Goal: Transaction & Acquisition: Purchase product/service

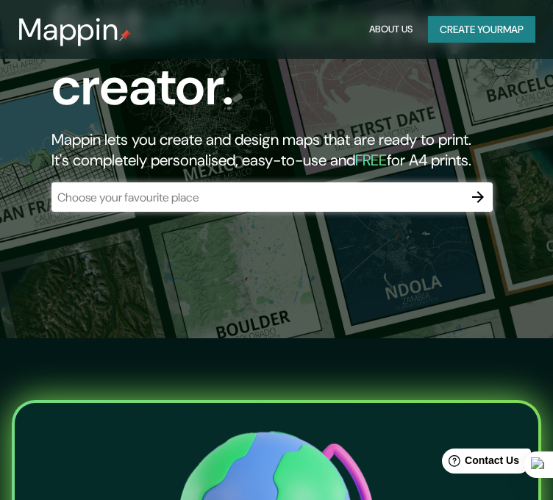
scroll to position [164, 0]
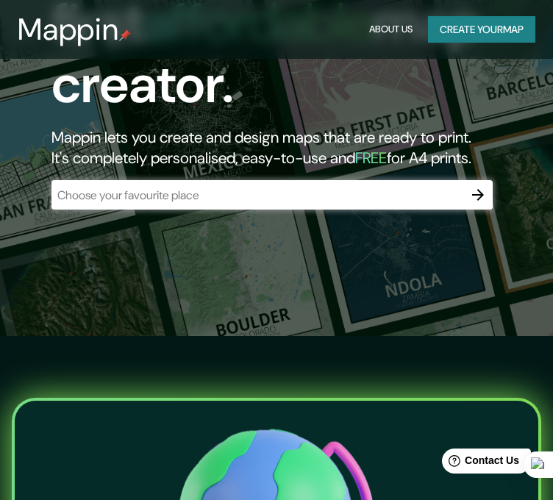
click at [316, 180] on div "​" at bounding box center [273, 194] width 442 height 29
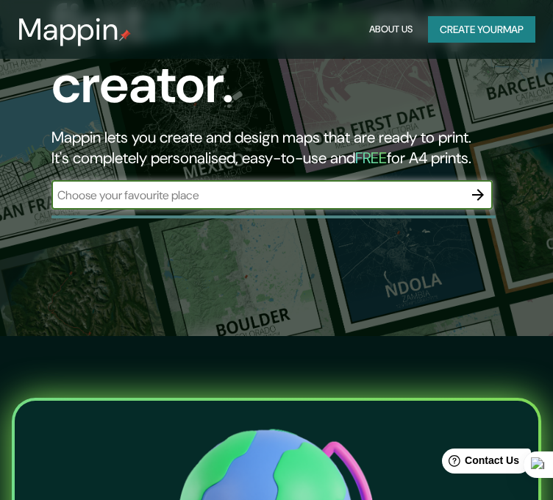
click at [277, 187] on input "text" at bounding box center [258, 195] width 412 height 17
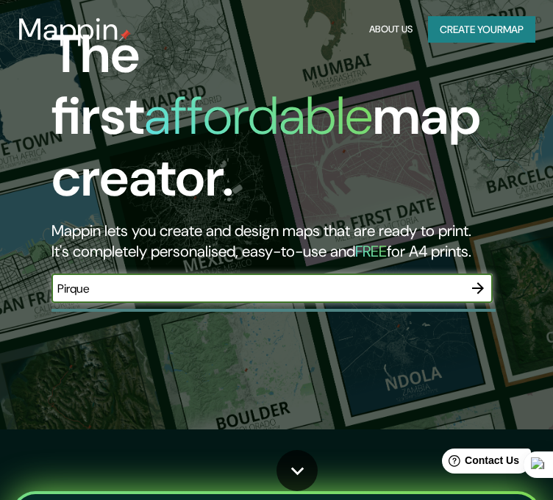
scroll to position [32, 6]
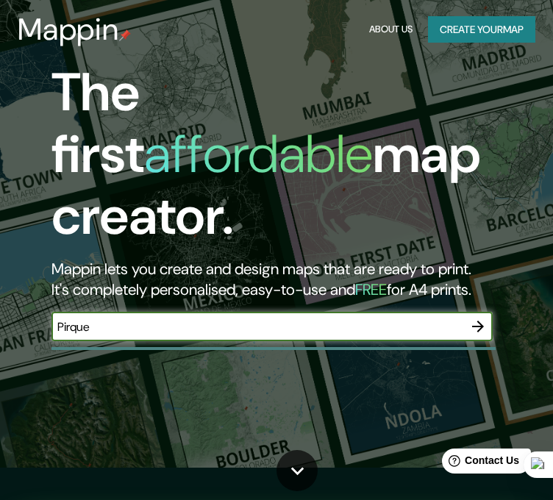
click at [132, 319] on input "Pirque" at bounding box center [258, 327] width 412 height 17
click at [159, 319] on input "Pirque" at bounding box center [258, 327] width 412 height 17
type input "P"
type input "Chile"
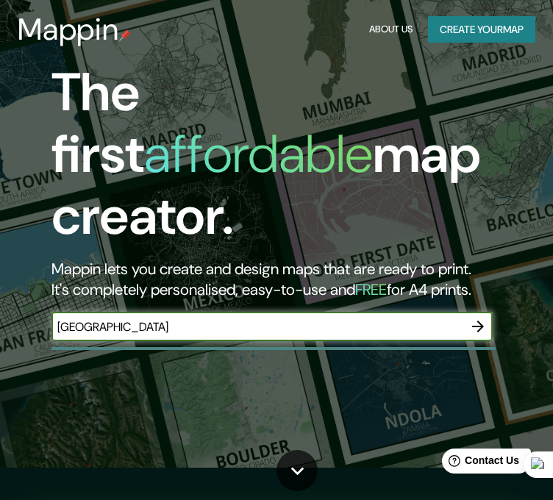
click at [498, 26] on button "Create your map" at bounding box center [481, 29] width 107 height 27
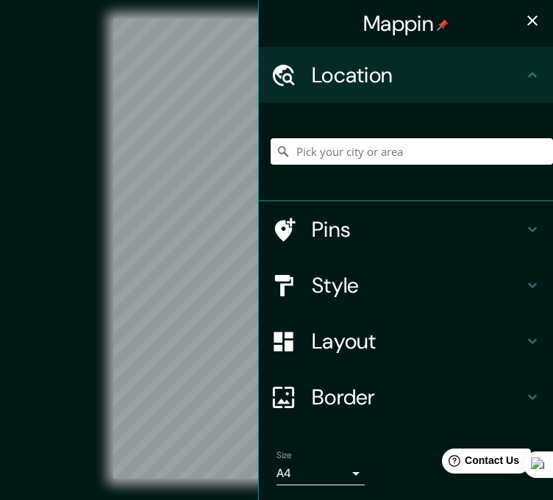
click at [361, 149] on input "Pick your city or area" at bounding box center [412, 151] width 283 height 26
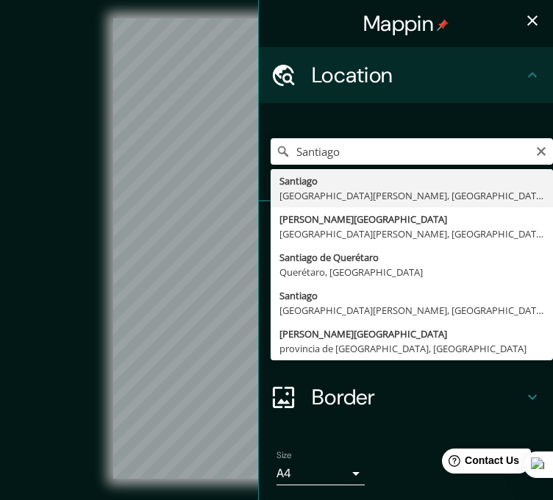
type input "Santiago, Región Metropolitana de Santiago, Chile"
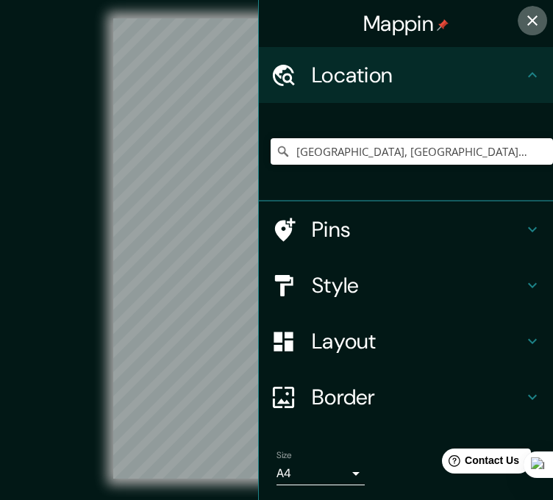
click at [528, 18] on icon "button" at bounding box center [533, 20] width 10 height 10
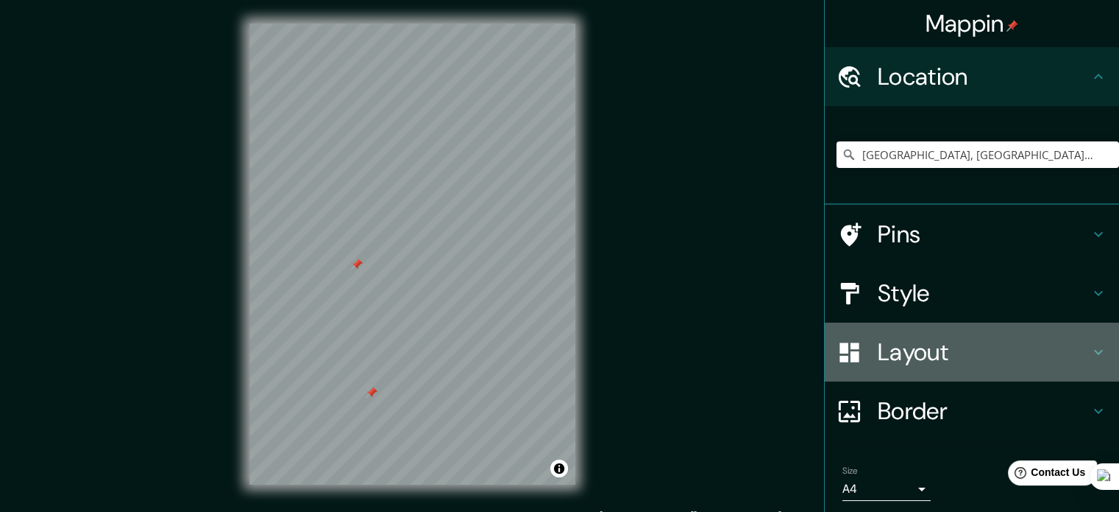
click at [564, 344] on icon at bounding box center [1099, 352] width 18 height 18
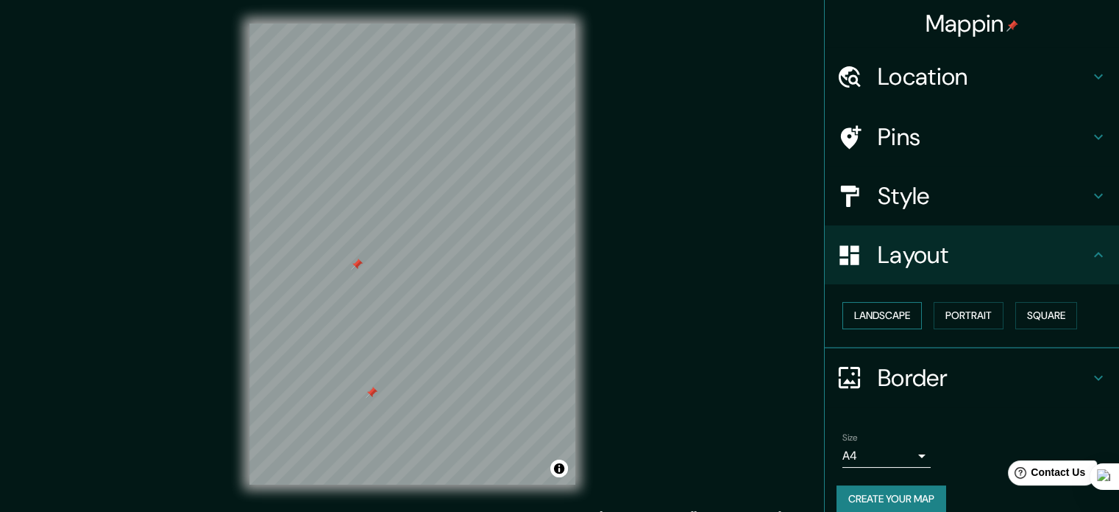
click at [564, 308] on button "Landscape" at bounding box center [882, 315] width 79 height 27
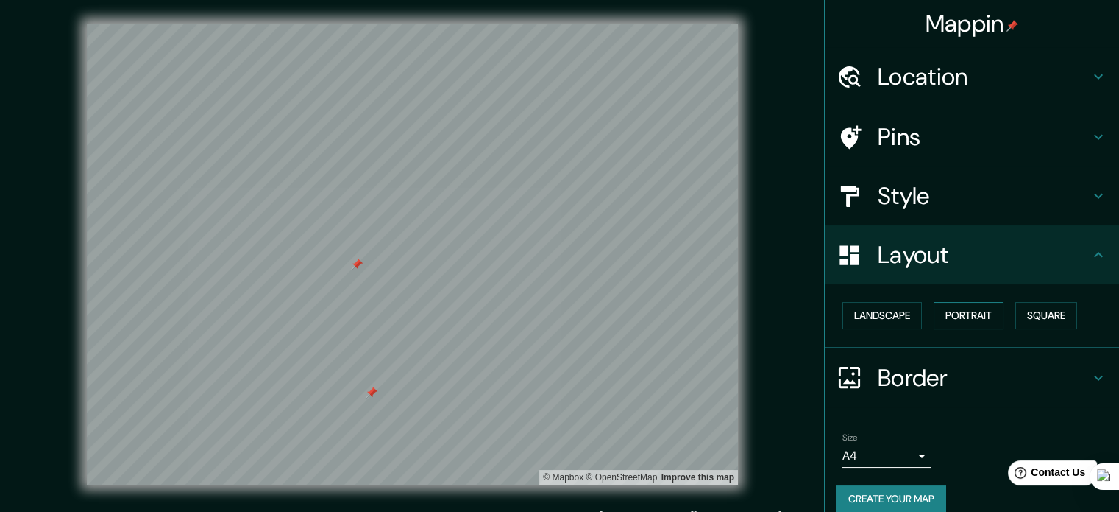
click at [564, 315] on button "Portrait" at bounding box center [969, 315] width 70 height 27
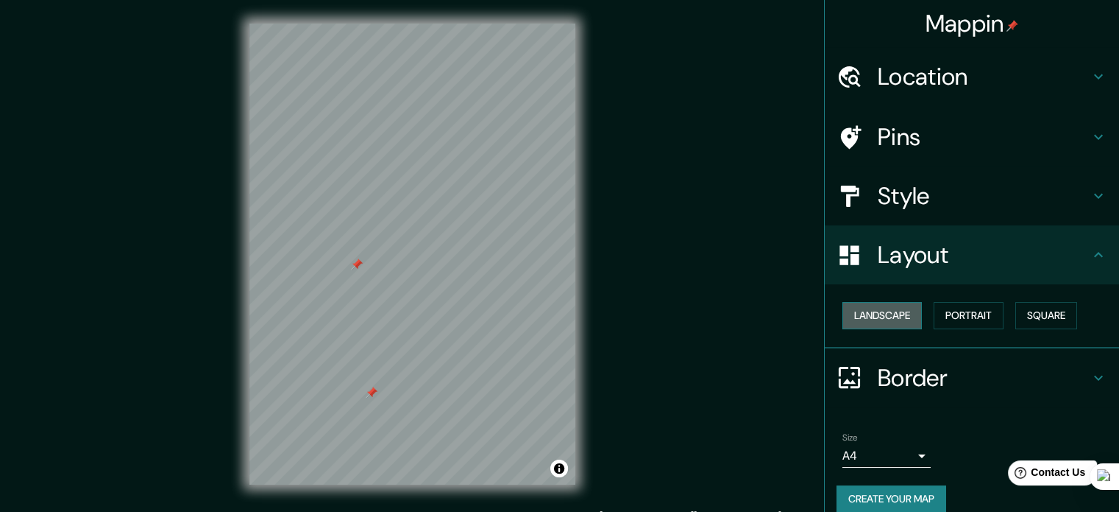
click at [564, 311] on button "Landscape" at bounding box center [882, 315] width 79 height 27
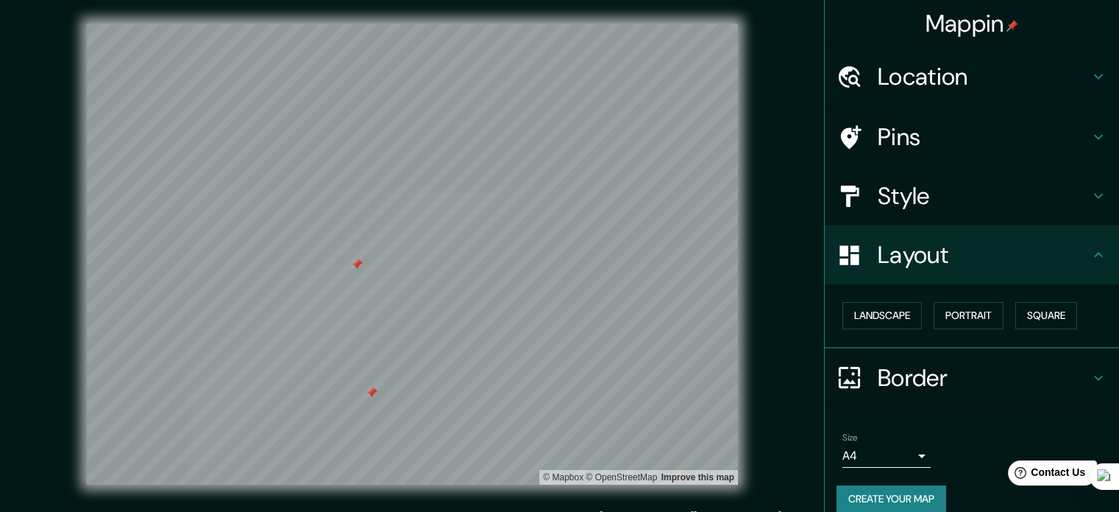
click at [564, 79] on icon at bounding box center [1099, 77] width 18 height 18
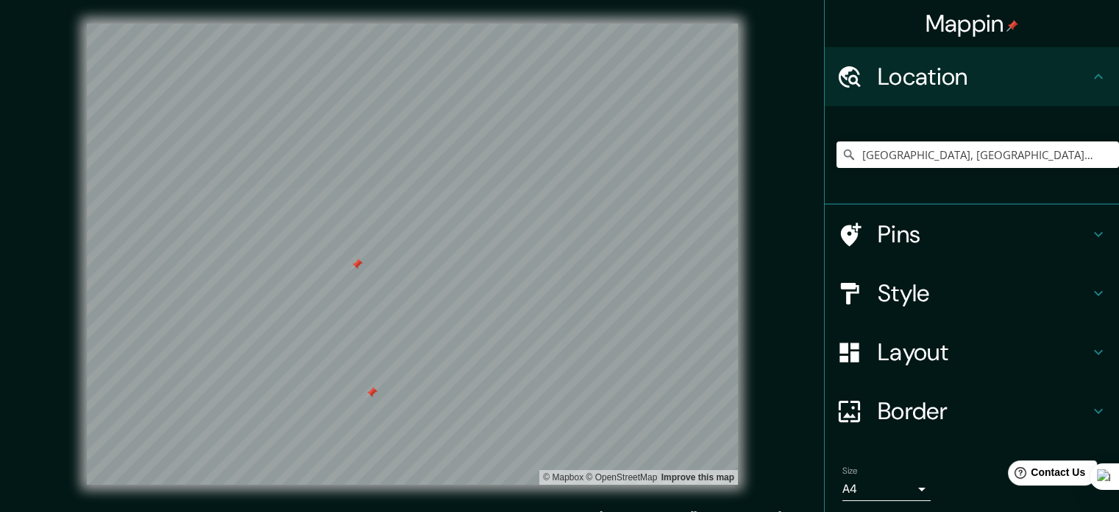
click at [564, 79] on icon at bounding box center [1099, 77] width 18 height 18
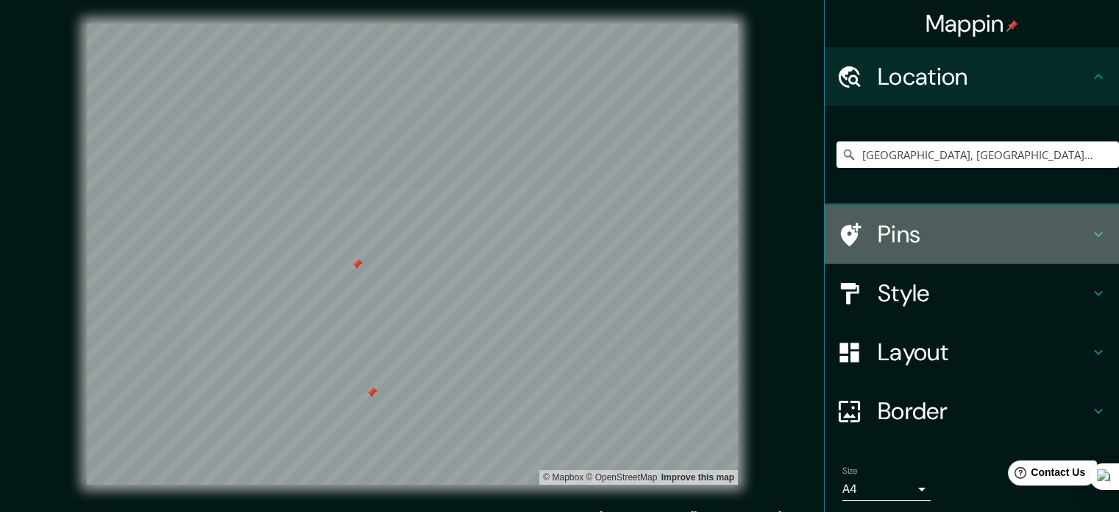
click at [564, 238] on icon at bounding box center [1099, 234] width 18 height 18
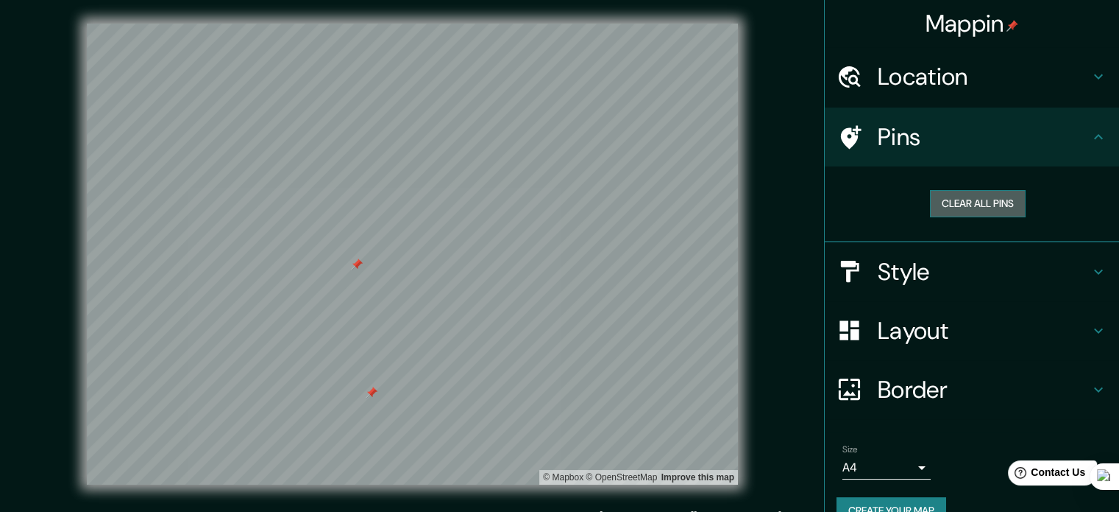
click at [564, 208] on button "Clear all pins" at bounding box center [978, 203] width 96 height 27
click at [564, 277] on h4 "Style" at bounding box center [984, 271] width 212 height 29
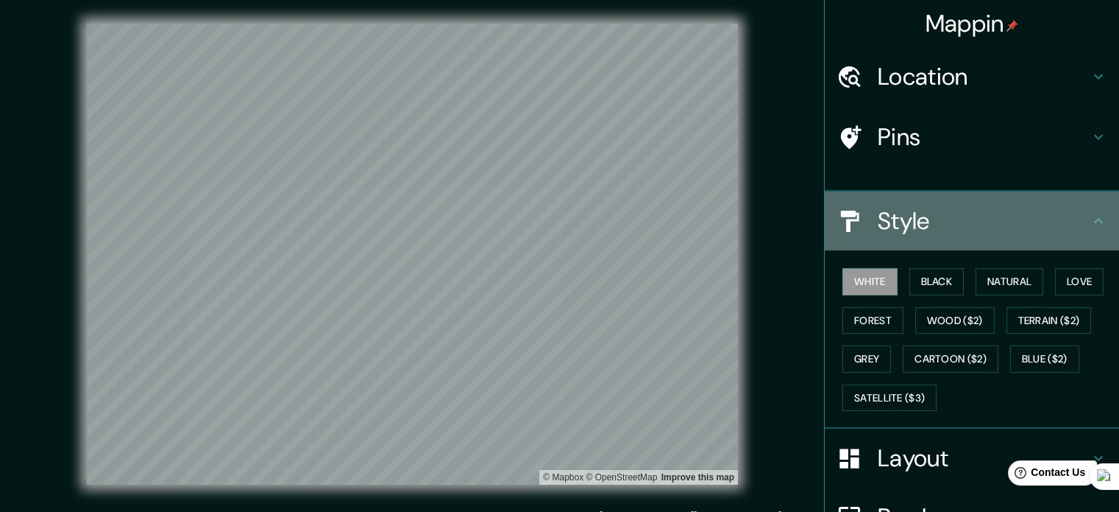
click at [564, 250] on div "Style" at bounding box center [972, 220] width 294 height 59
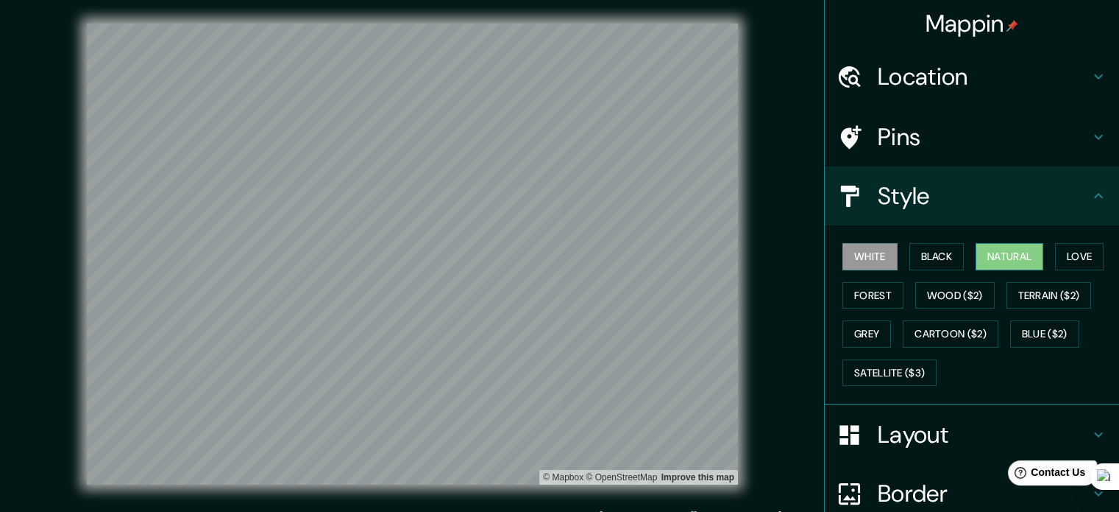
click at [564, 263] on button "Natural" at bounding box center [1010, 256] width 68 height 27
click at [564, 291] on button "Terrain ($2)" at bounding box center [1049, 295] width 85 height 27
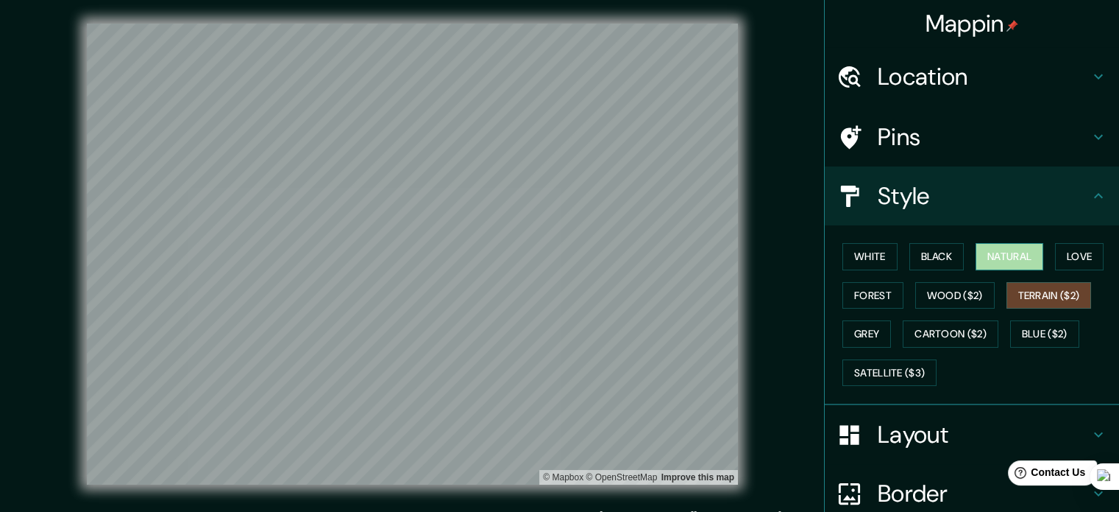
click at [564, 243] on button "Natural" at bounding box center [1010, 256] width 68 height 27
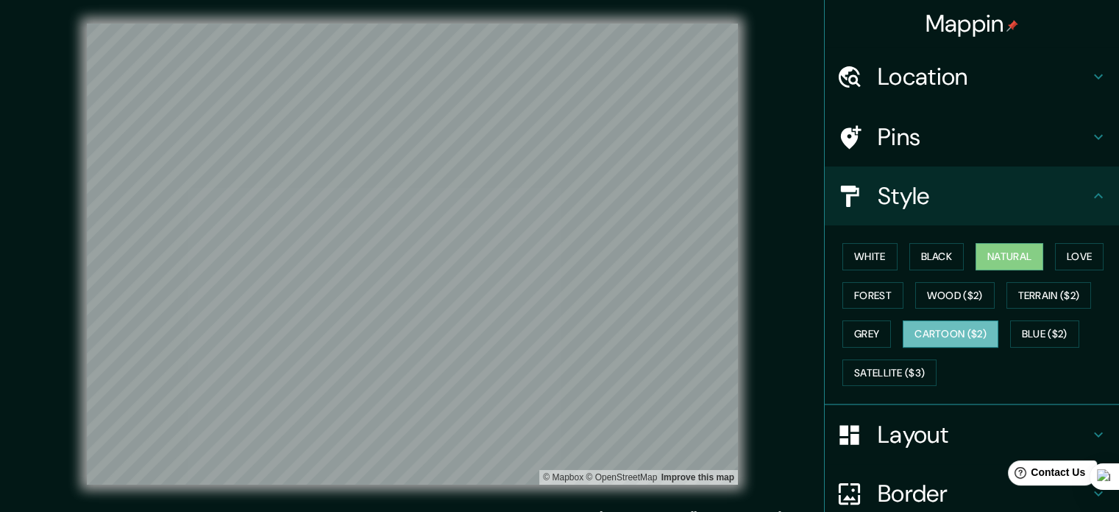
click at [564, 327] on button "Cartoon ($2)" at bounding box center [951, 333] width 96 height 27
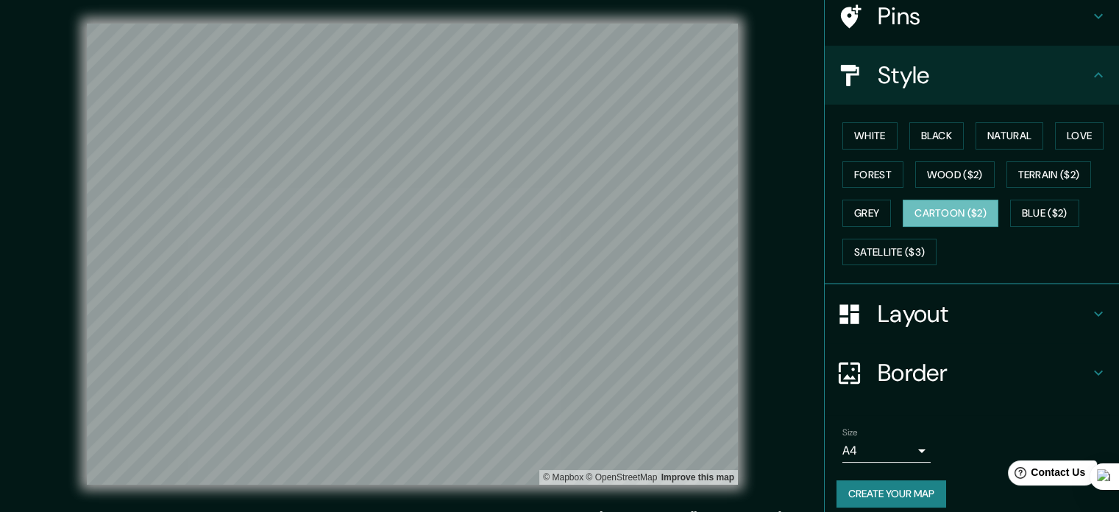
scroll to position [131, 0]
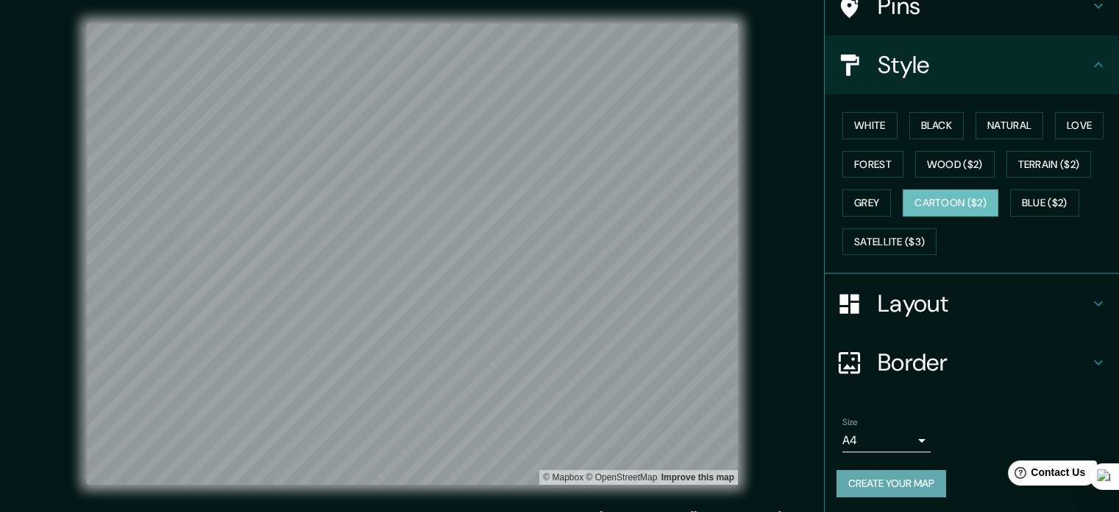
click at [564, 485] on button "Create your map" at bounding box center [892, 483] width 110 height 27
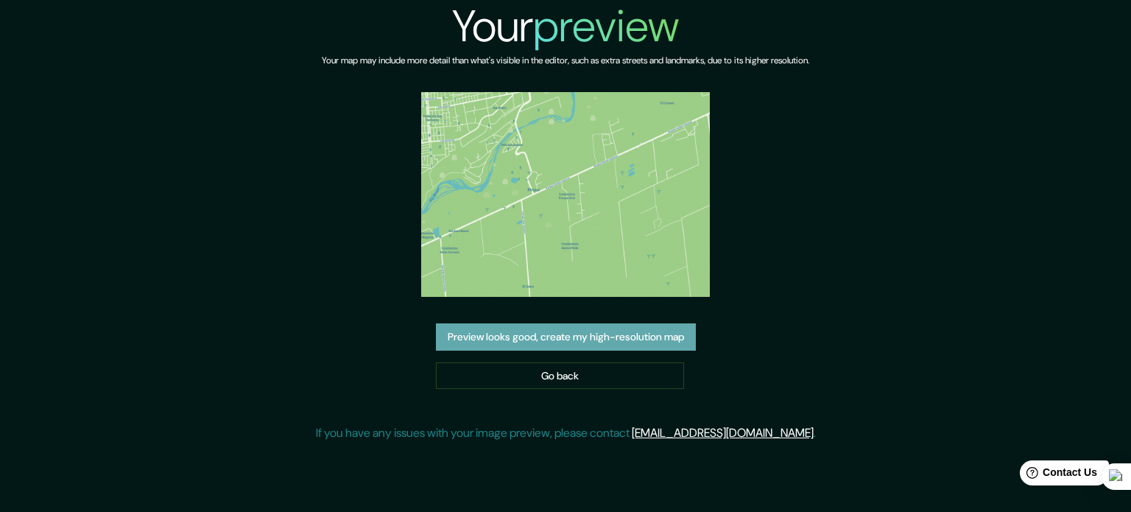
click at [567, 344] on button "Preview looks good, create my high-resolution map" at bounding box center [566, 336] width 260 height 27
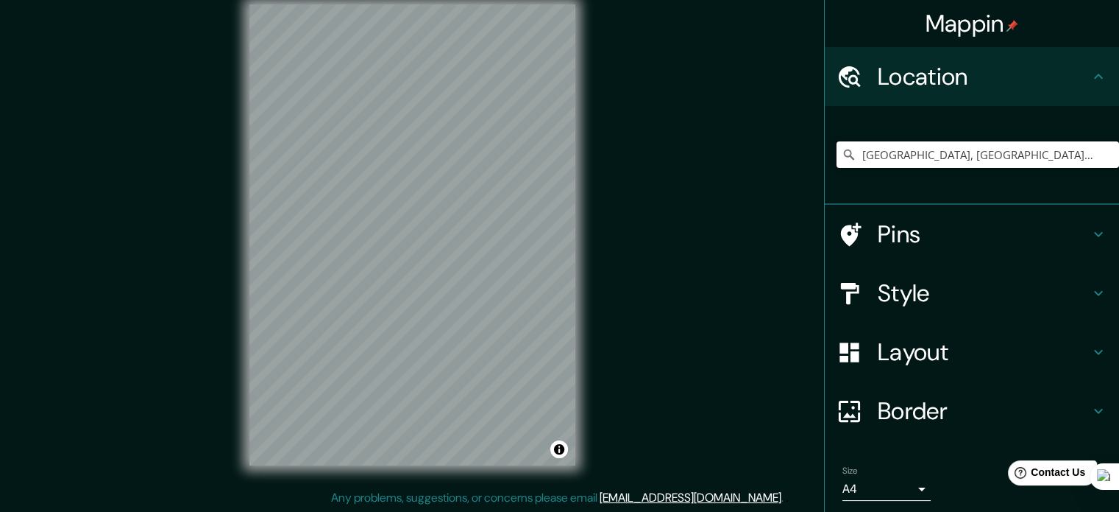
click at [894, 155] on input "Santiago, Región Metropolitana de Santiago, Chile" at bounding box center [978, 154] width 283 height 26
click at [483, 0] on html "Mappin Location Santiago, Región Metropolitana de Santiago, Chile Pins Style La…" at bounding box center [559, 237] width 1119 height 512
click at [396, 492] on html "Mappin Location Santiago, Región Metropolitana de Santiago, Chile Pins Style La…" at bounding box center [559, 237] width 1119 height 512
click at [330, 492] on html "Mappin Location Santiago, Región Metropolitana de Santiago, Chile Pins Style La…" at bounding box center [559, 237] width 1119 height 512
click at [967, 155] on input "[GEOGRAPHIC_DATA], [GEOGRAPHIC_DATA][PERSON_NAME], [GEOGRAPHIC_DATA]" at bounding box center [978, 154] width 283 height 26
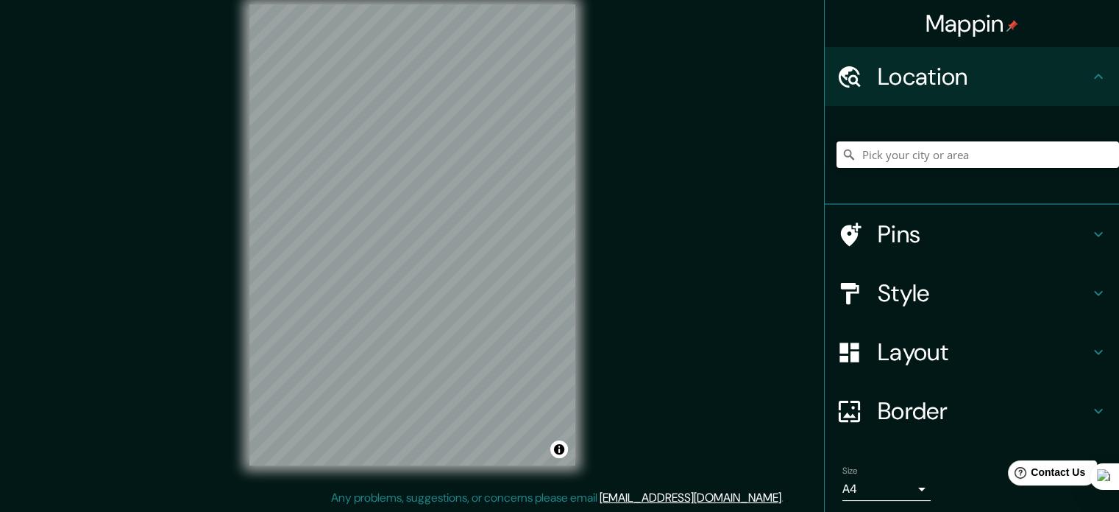
click at [910, 152] on input "Pick your city or area" at bounding box center [978, 154] width 283 height 26
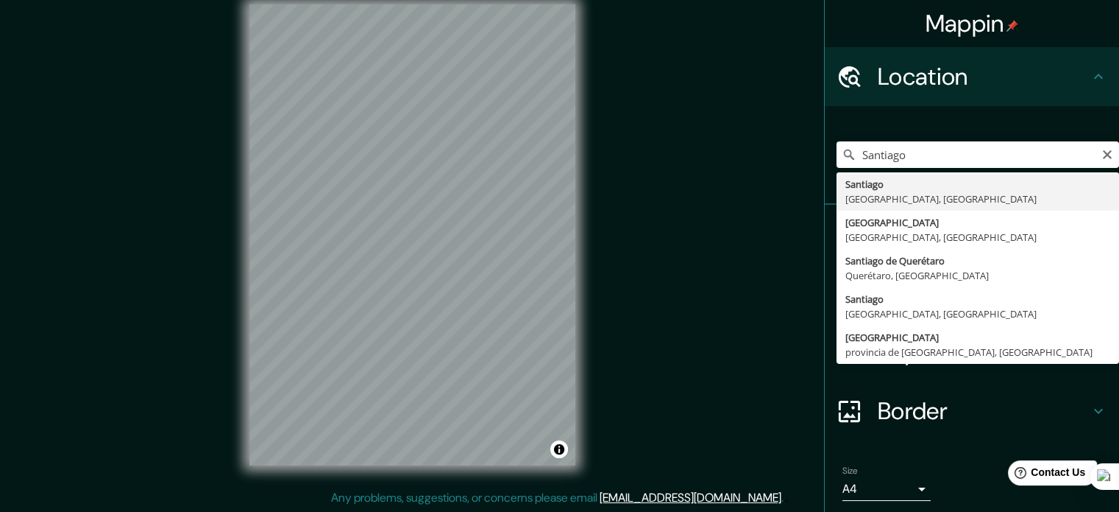
type input "Santiago, Región Metropolitana de Santiago, Chile"
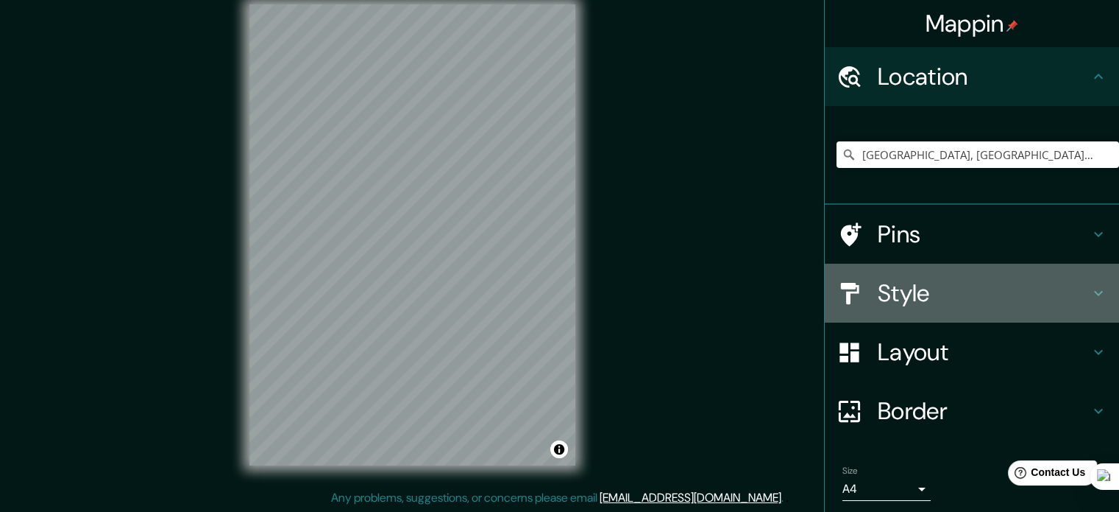
click at [1090, 289] on icon at bounding box center [1099, 293] width 18 height 18
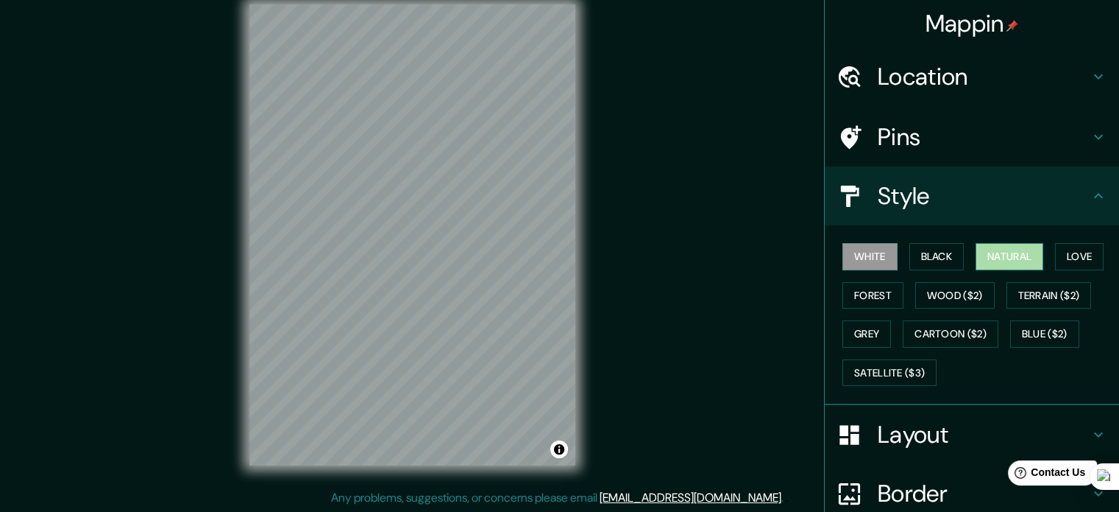
click at [997, 264] on button "Natural" at bounding box center [1010, 256] width 68 height 27
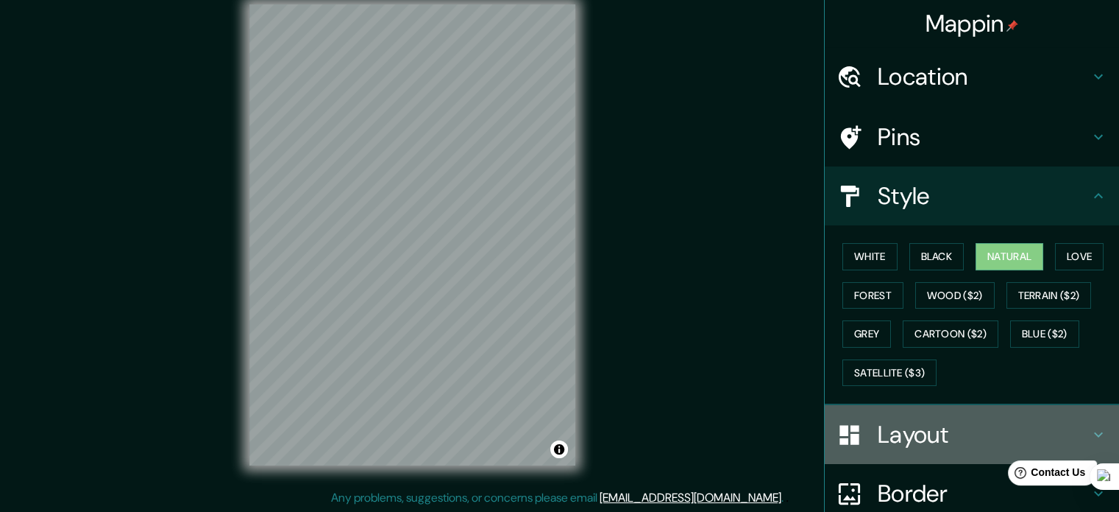
click at [1097, 435] on div "Layout" at bounding box center [972, 434] width 294 height 59
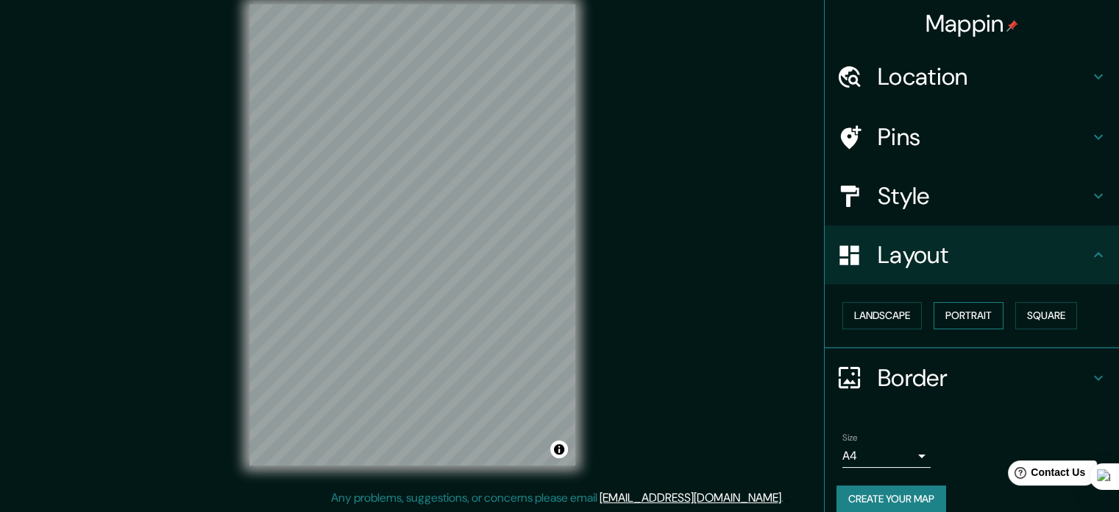
click at [963, 308] on button "Portrait" at bounding box center [969, 315] width 70 height 27
click at [973, 305] on button "Portrait" at bounding box center [969, 315] width 70 height 27
click at [845, 314] on button "Landscape" at bounding box center [882, 315] width 79 height 27
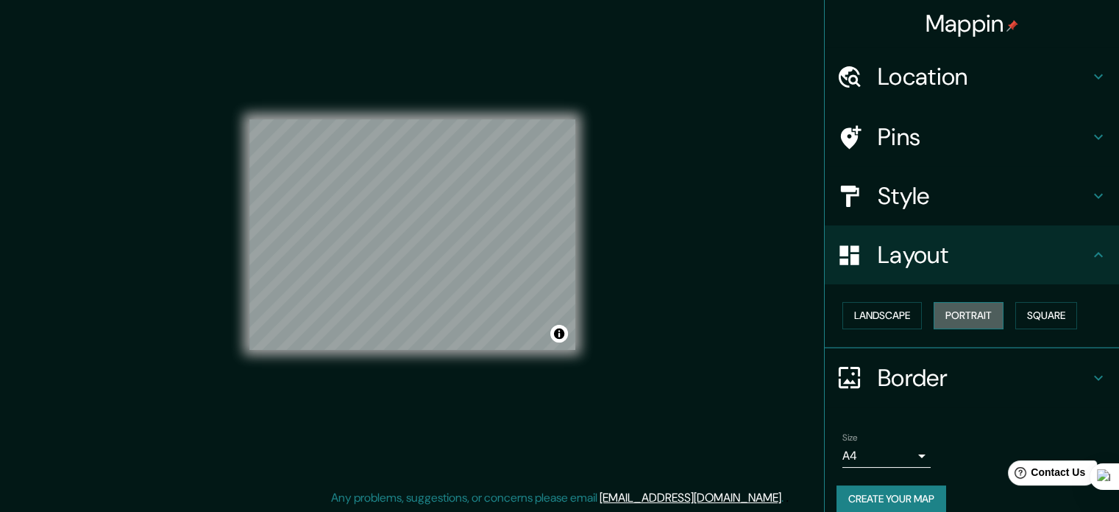
click at [983, 314] on button "Portrait" at bounding box center [969, 315] width 70 height 27
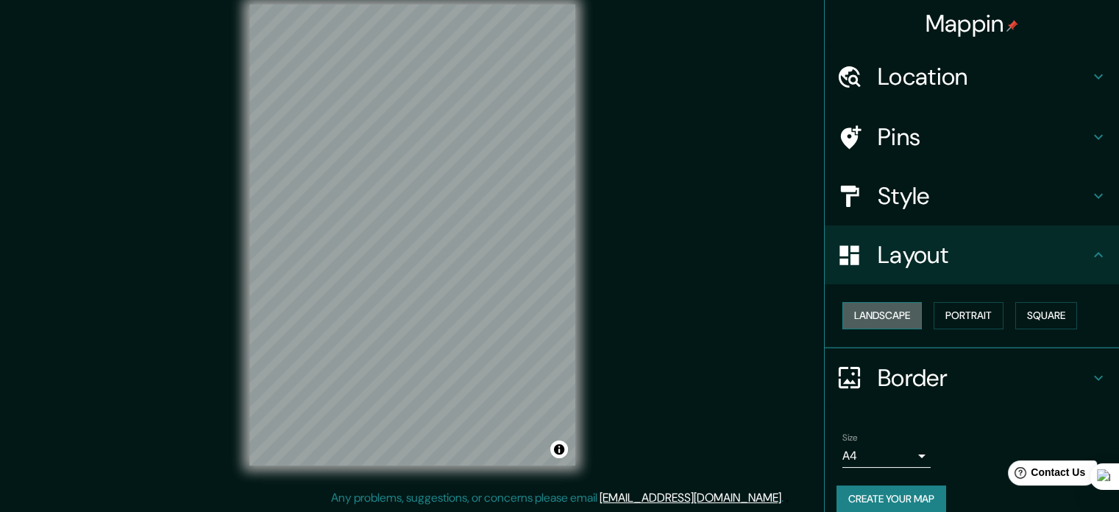
click at [906, 311] on button "Landscape" at bounding box center [882, 315] width 79 height 27
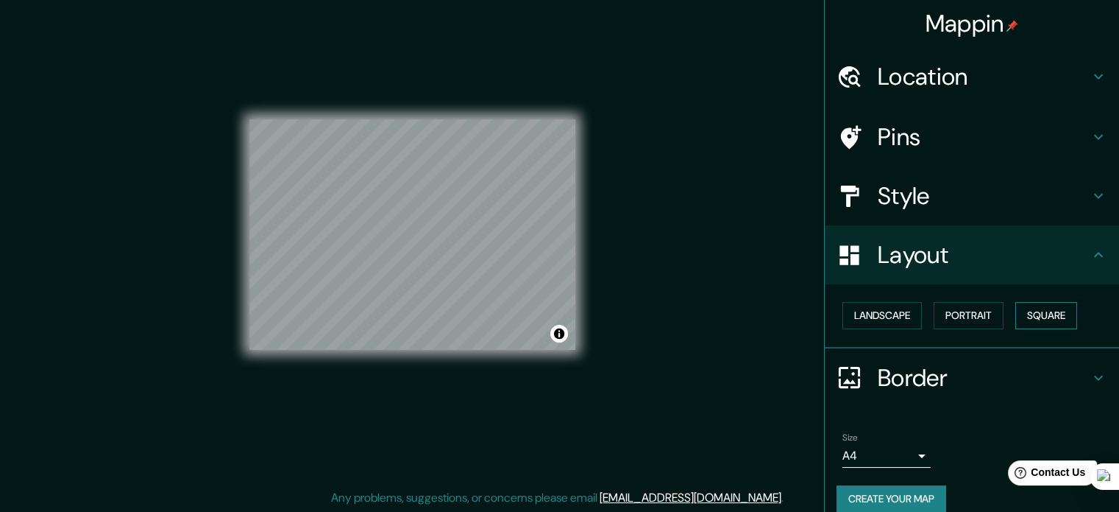
click at [1042, 311] on button "Square" at bounding box center [1047, 315] width 62 height 27
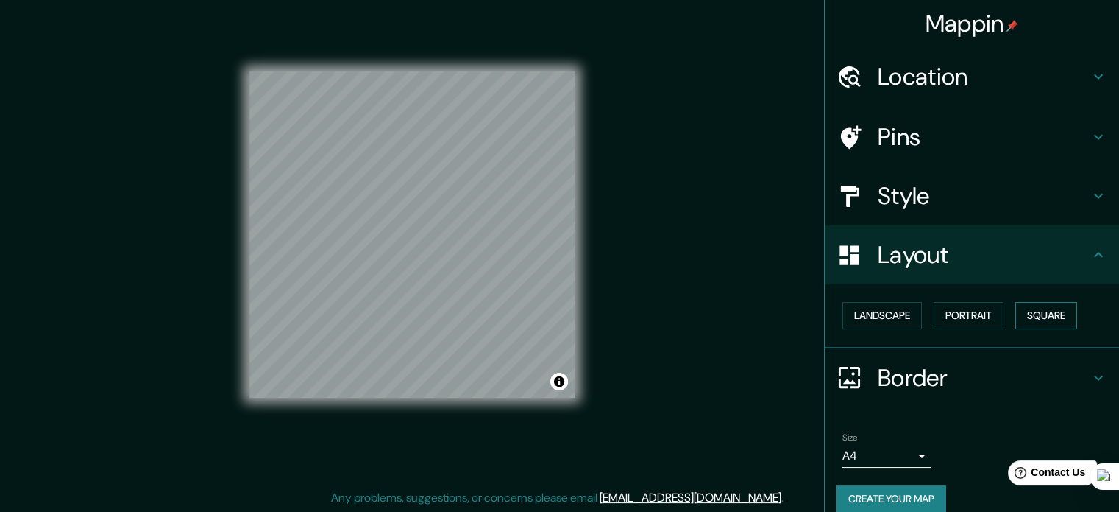
click at [1042, 311] on button "Square" at bounding box center [1047, 315] width 62 height 27
click at [991, 316] on button "Portrait" at bounding box center [969, 315] width 70 height 27
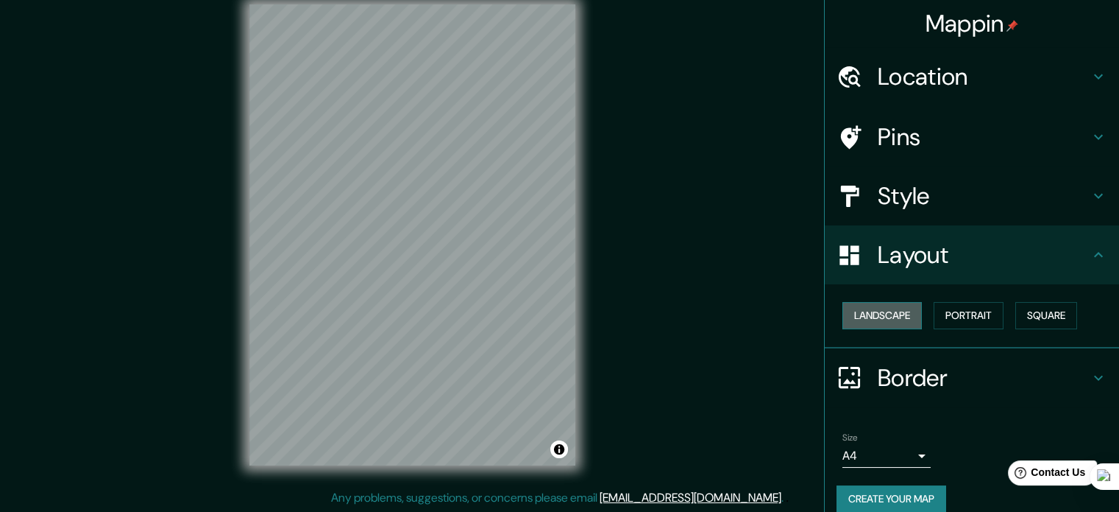
click at [898, 313] on button "Landscape" at bounding box center [882, 315] width 79 height 27
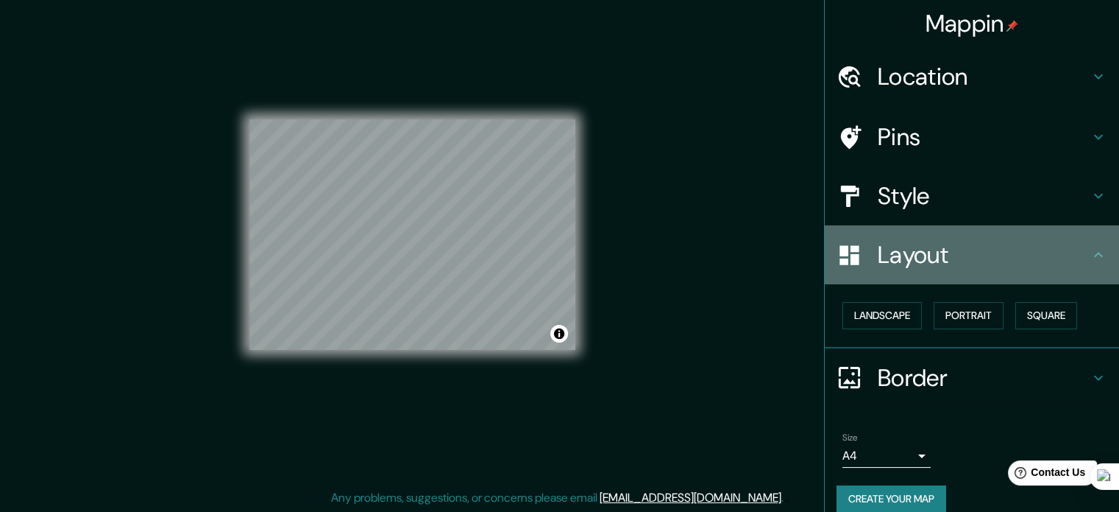
click at [1090, 248] on icon at bounding box center [1099, 255] width 18 height 18
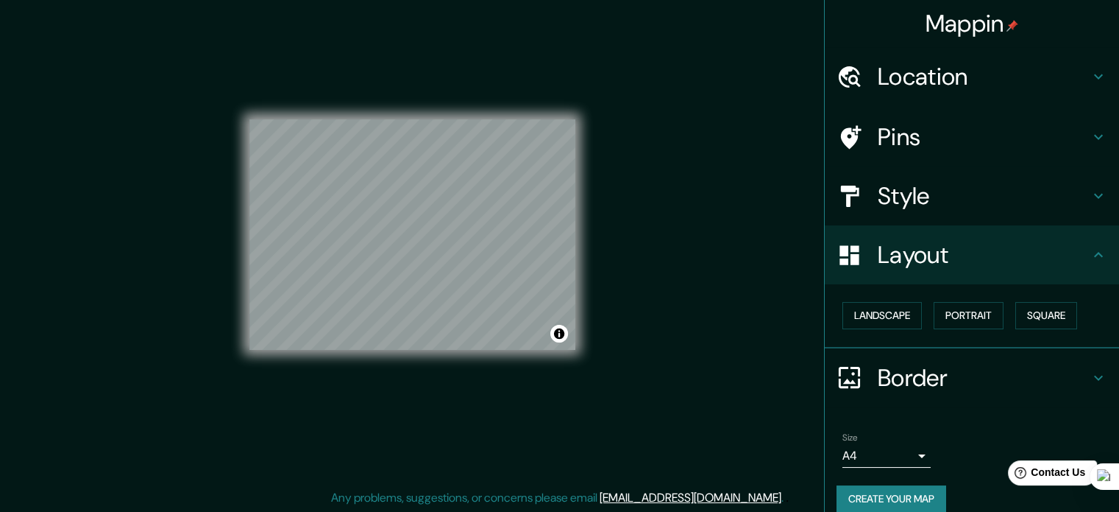
click at [1090, 248] on icon at bounding box center [1099, 255] width 18 height 18
click at [1090, 191] on icon at bounding box center [1099, 196] width 18 height 18
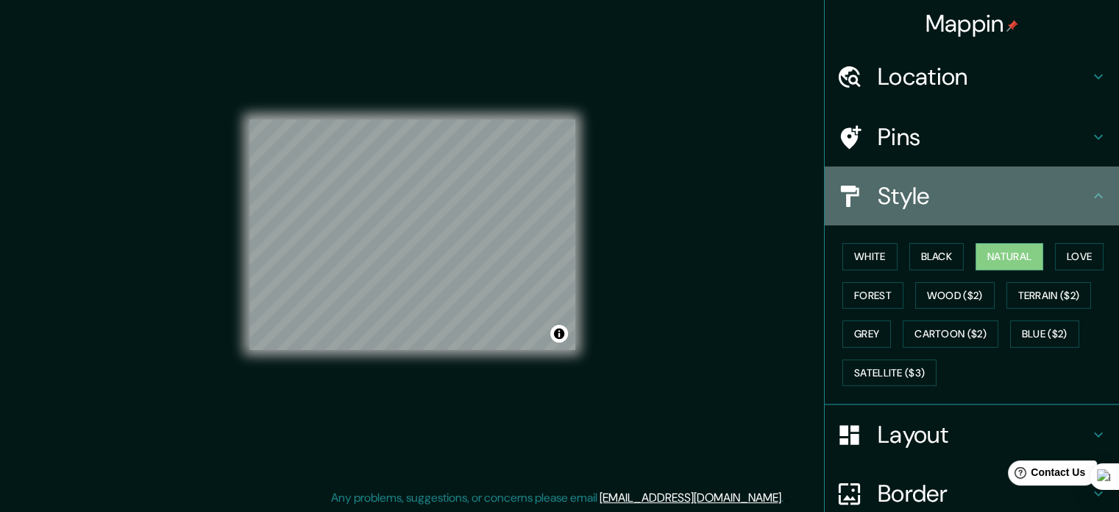
click at [1090, 191] on icon at bounding box center [1099, 196] width 18 height 18
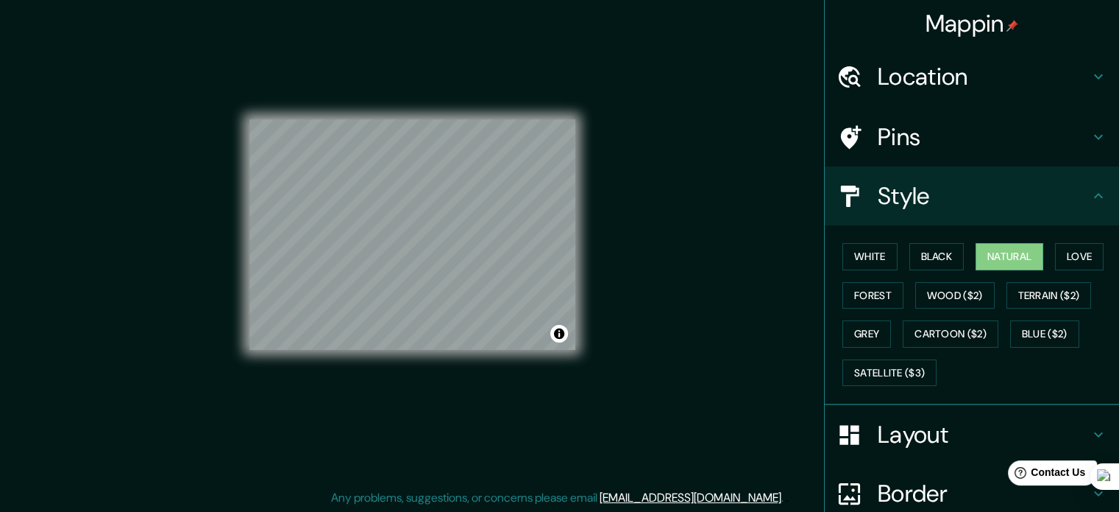
click at [1090, 193] on icon at bounding box center [1099, 196] width 18 height 18
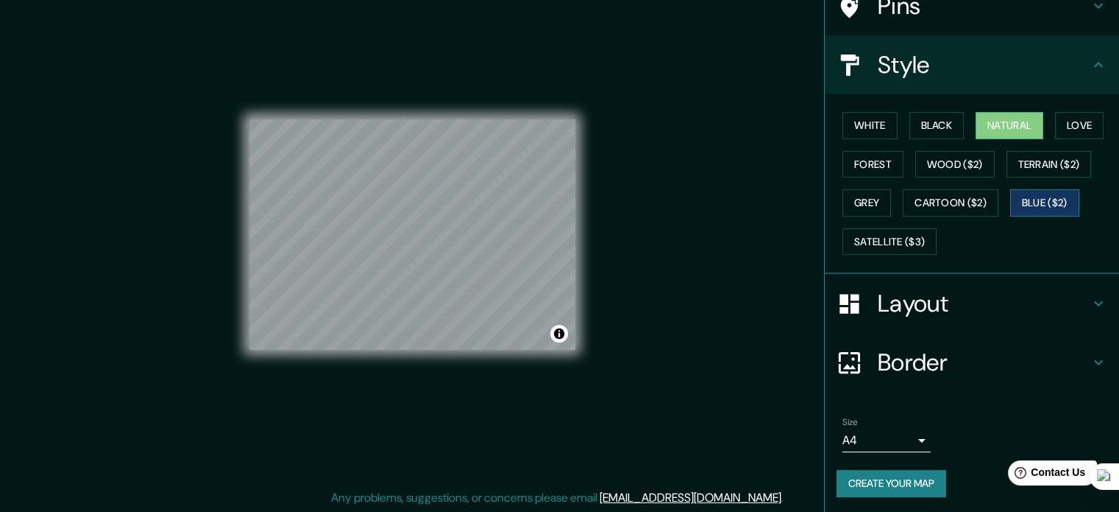
scroll to position [18, 0]
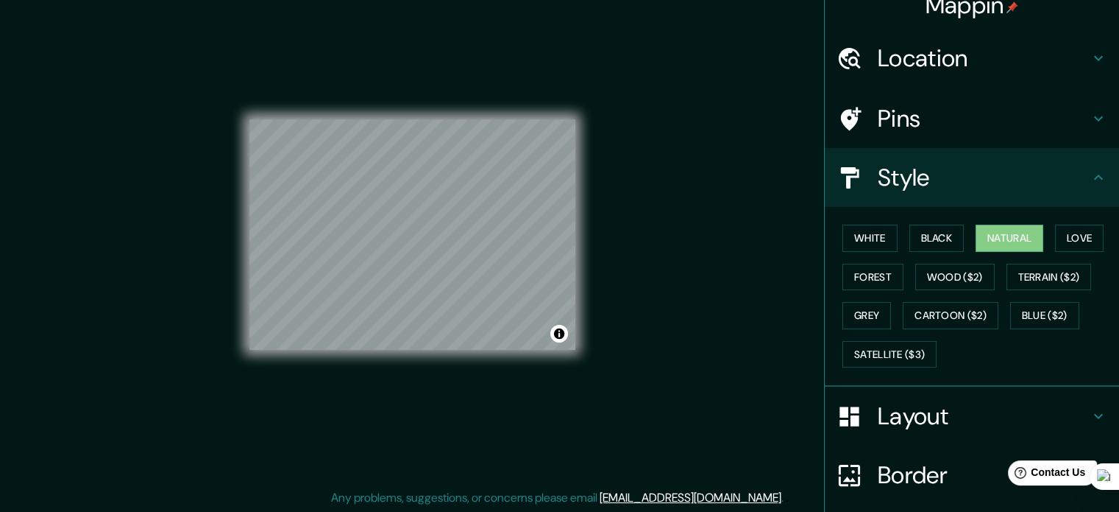
click at [1090, 170] on icon at bounding box center [1099, 178] width 18 height 18
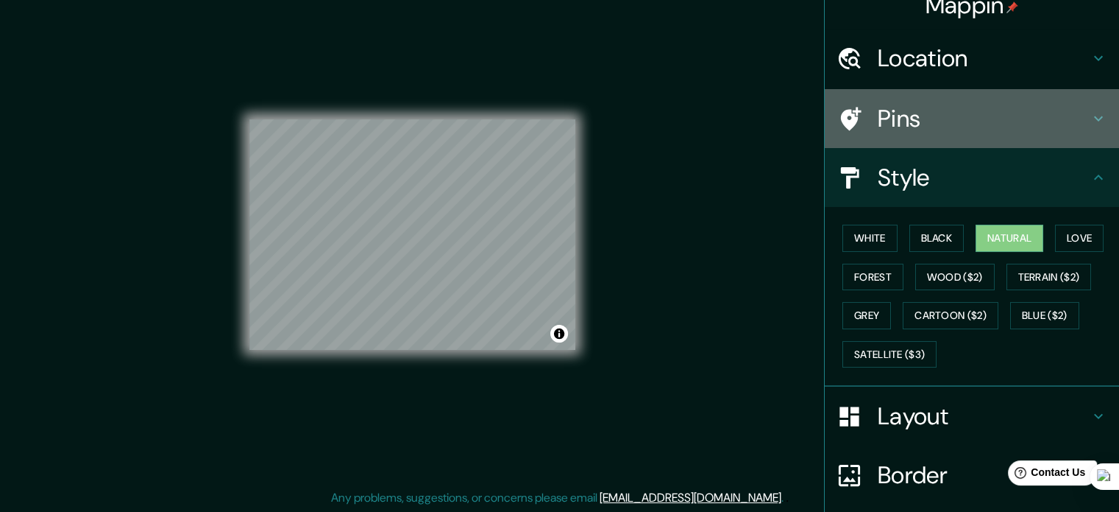
click at [1090, 114] on icon at bounding box center [1099, 119] width 18 height 18
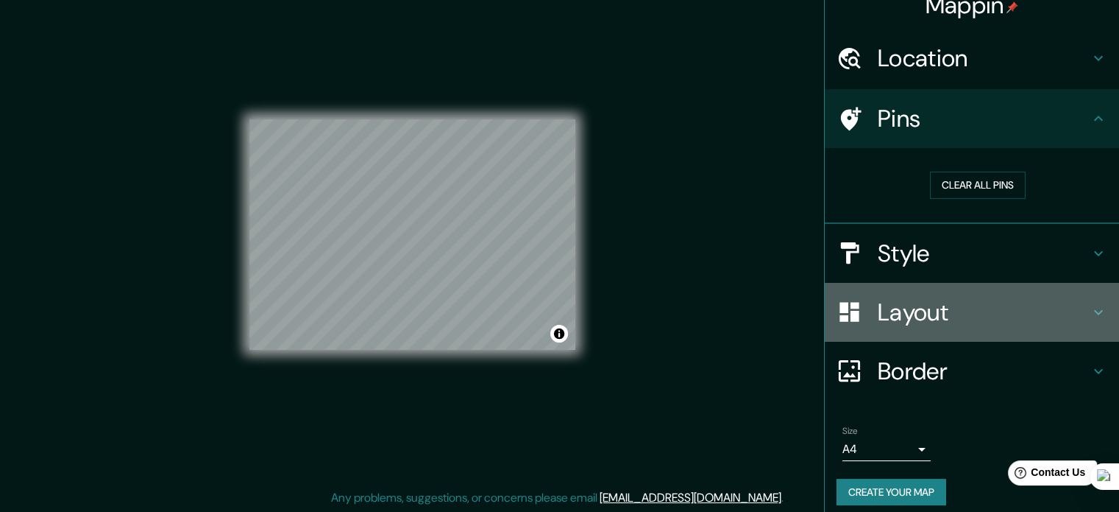
click at [1094, 310] on icon at bounding box center [1098, 311] width 9 height 5
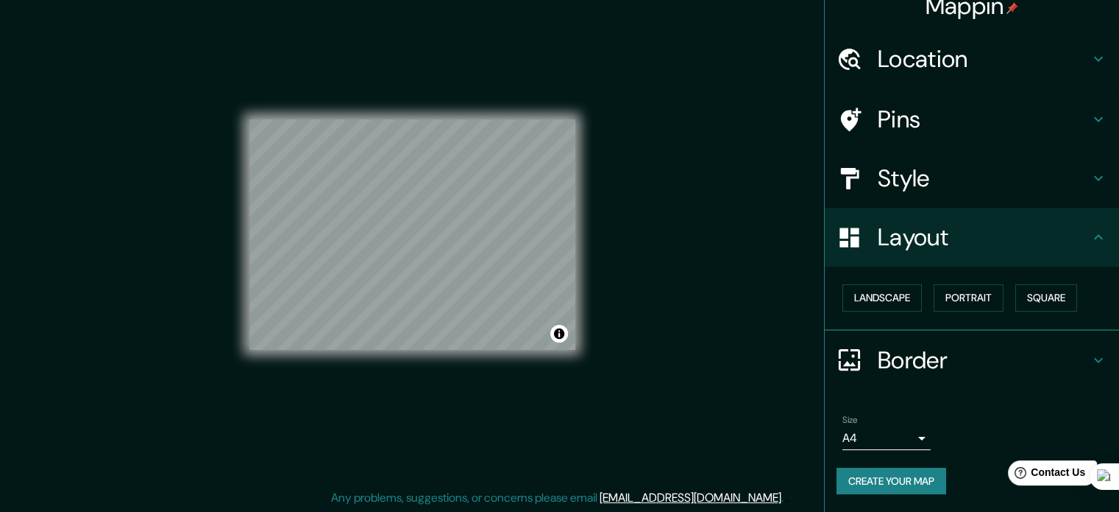
scroll to position [16, 0]
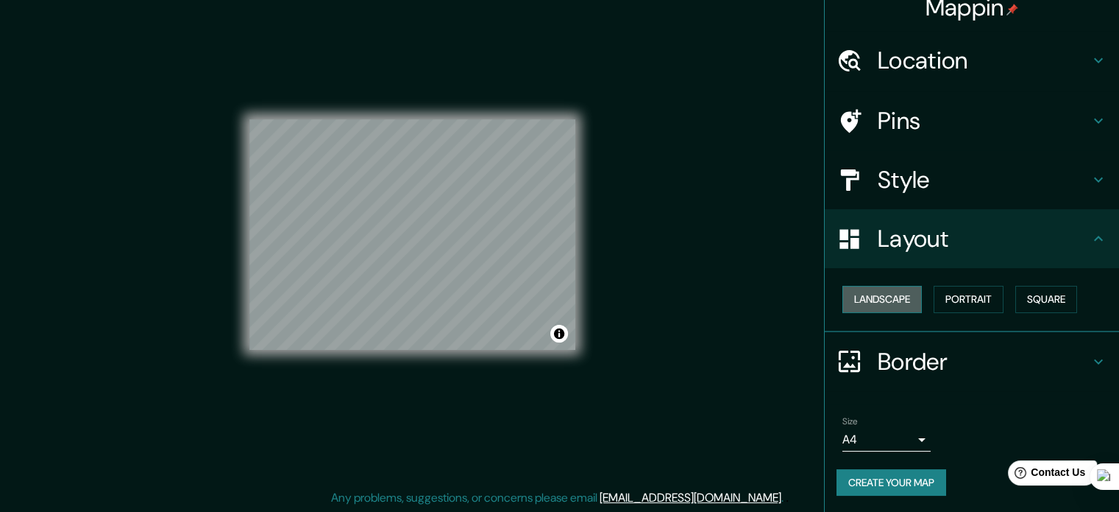
click at [910, 303] on button "Landscape" at bounding box center [882, 299] width 79 height 27
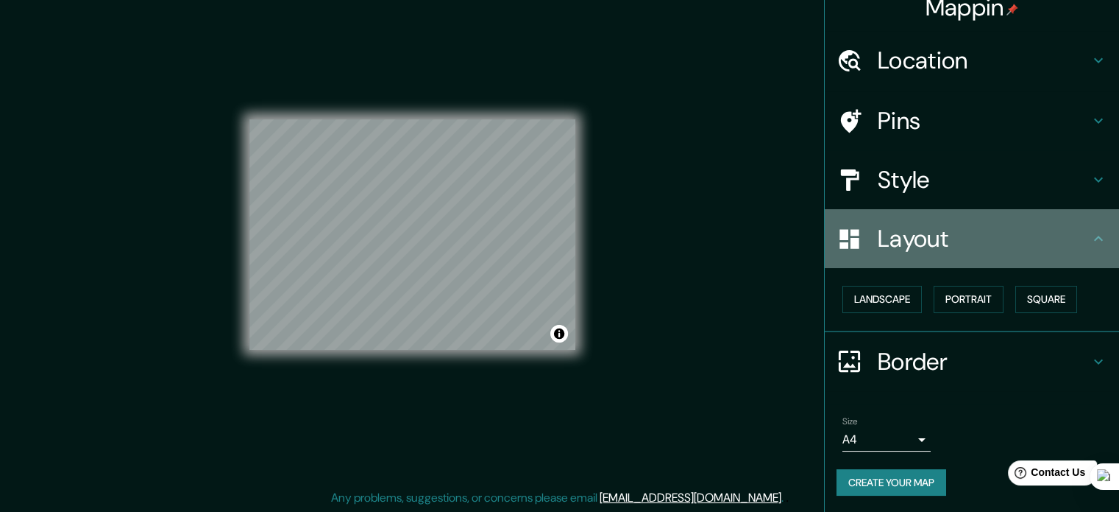
click at [1090, 238] on icon at bounding box center [1099, 239] width 18 height 18
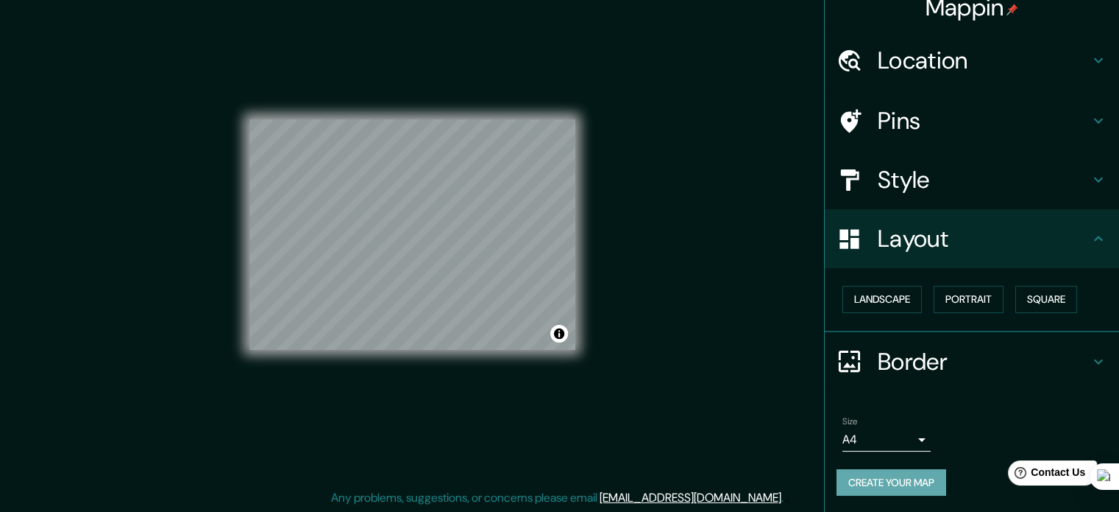
click at [905, 486] on button "Create your map" at bounding box center [892, 482] width 110 height 27
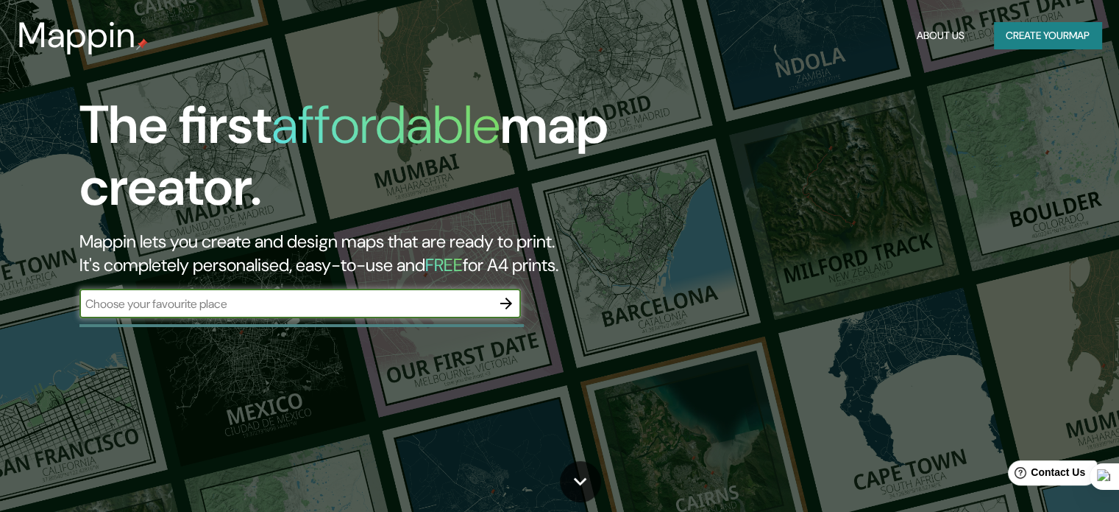
click at [241, 307] on input "text" at bounding box center [285, 303] width 412 height 17
type input "Santiago"
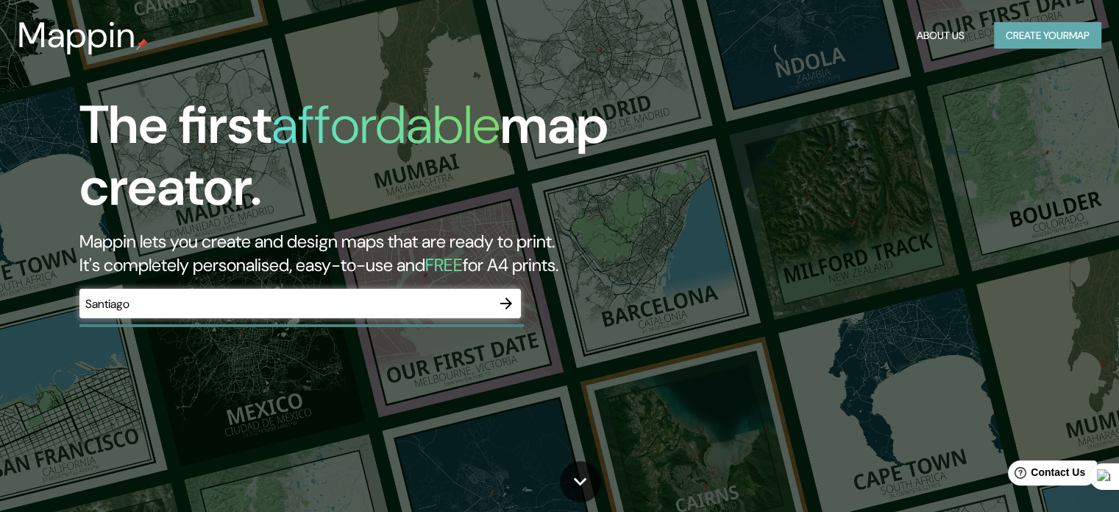
click at [1039, 29] on button "Create your map" at bounding box center [1047, 35] width 107 height 27
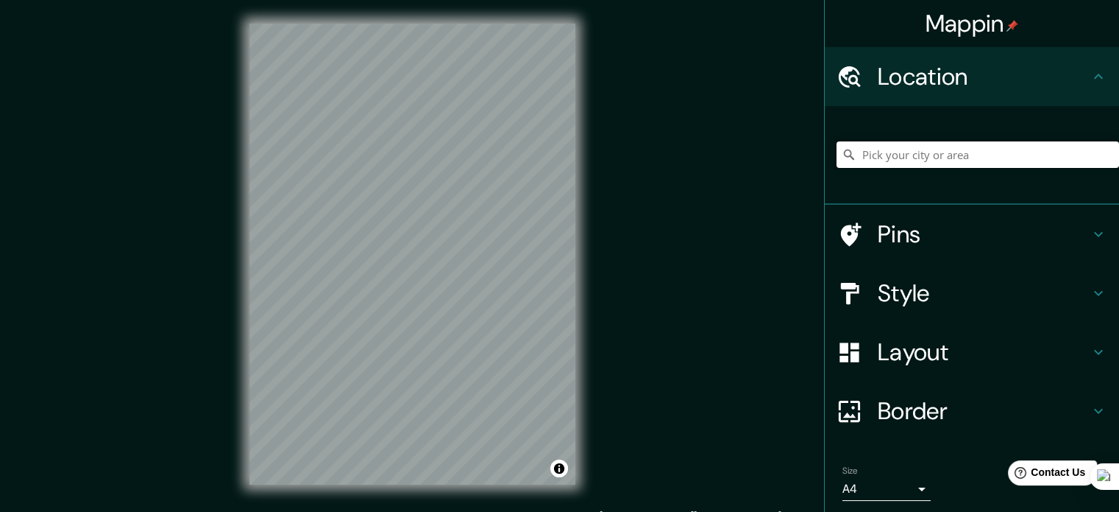
click at [936, 144] on input "Pick your city or area" at bounding box center [978, 154] width 283 height 26
click at [951, 152] on input "Pick your city or area" at bounding box center [978, 154] width 283 height 26
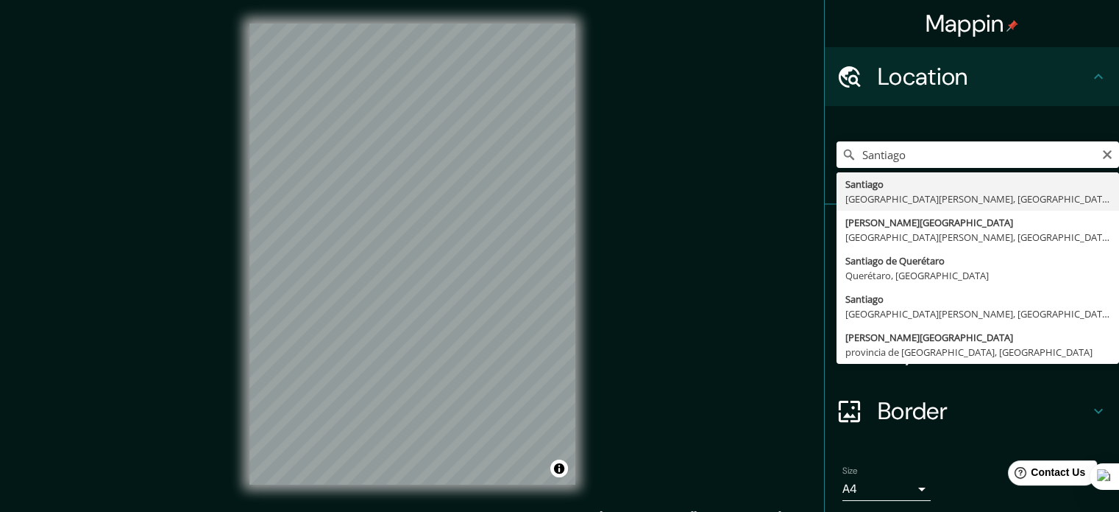
type input "Santiago, Región Metropolitana de Santiago, Chile"
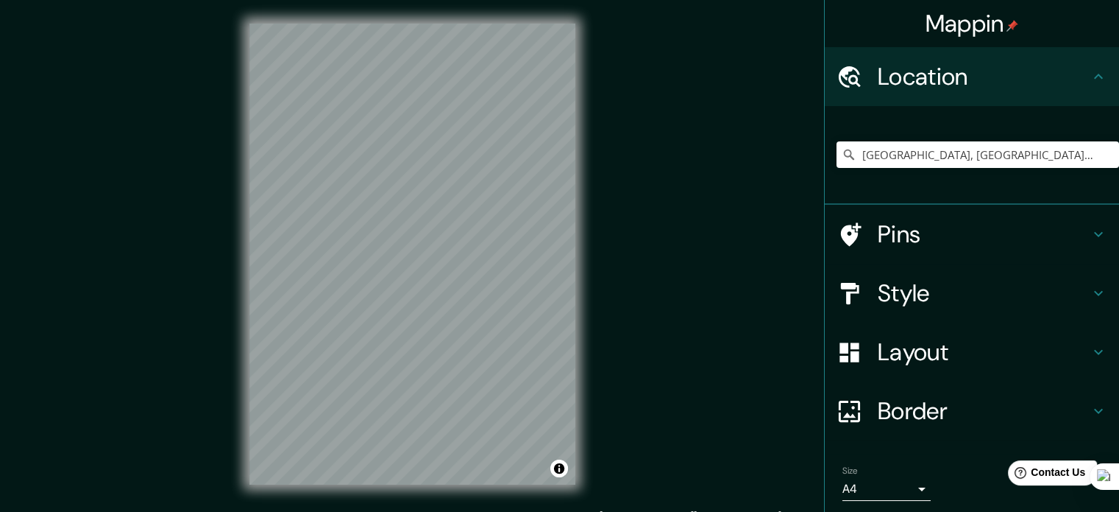
click at [961, 411] on h4 "Border" at bounding box center [984, 410] width 212 height 29
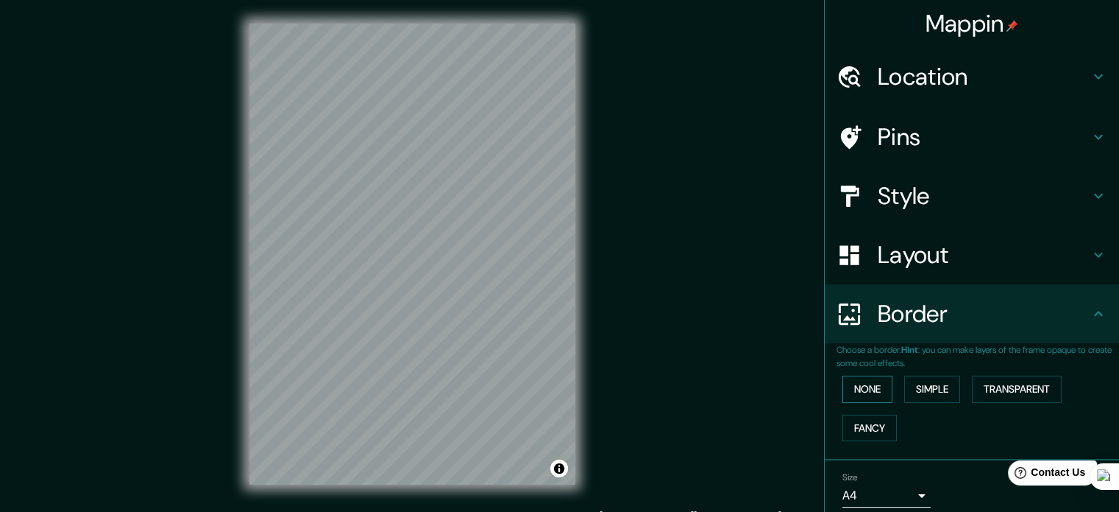
click at [863, 387] on button "None" at bounding box center [868, 388] width 50 height 27
click at [936, 386] on button "Simple" at bounding box center [933, 388] width 56 height 27
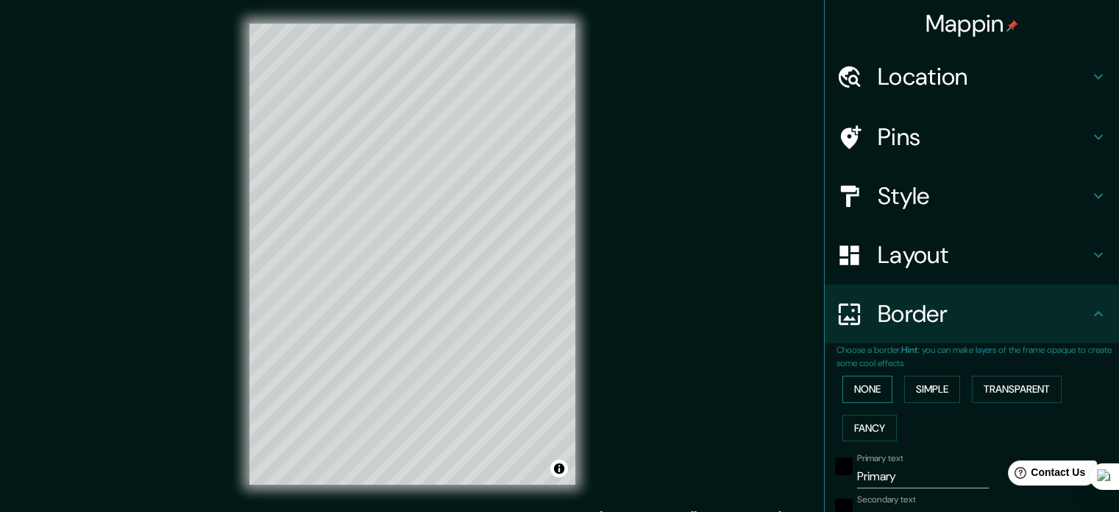
click at [868, 383] on button "None" at bounding box center [868, 388] width 50 height 27
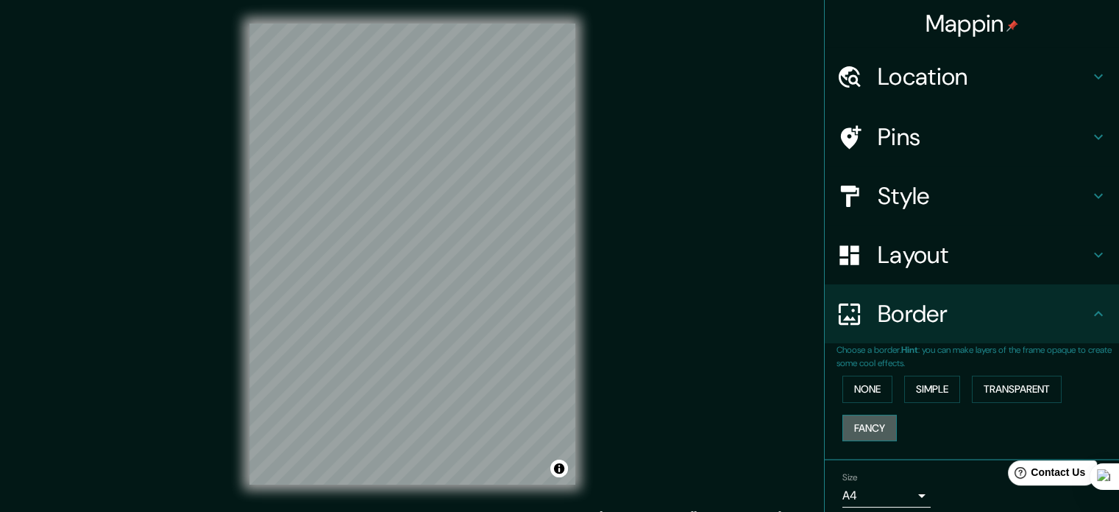
click at [868, 424] on button "Fancy" at bounding box center [870, 427] width 54 height 27
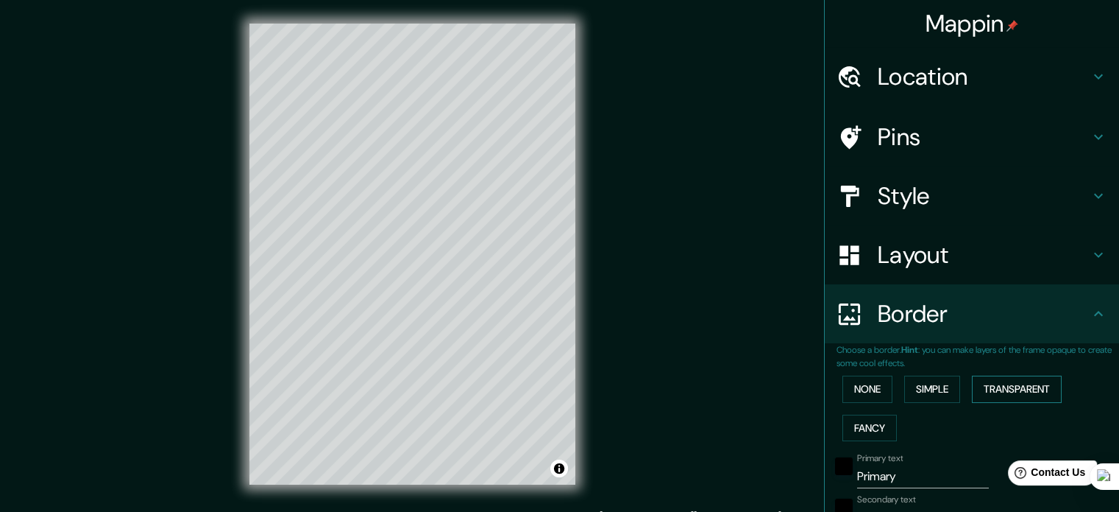
click at [987, 387] on button "Transparent" at bounding box center [1017, 388] width 90 height 27
click at [849, 386] on button "None" at bounding box center [868, 388] width 50 height 27
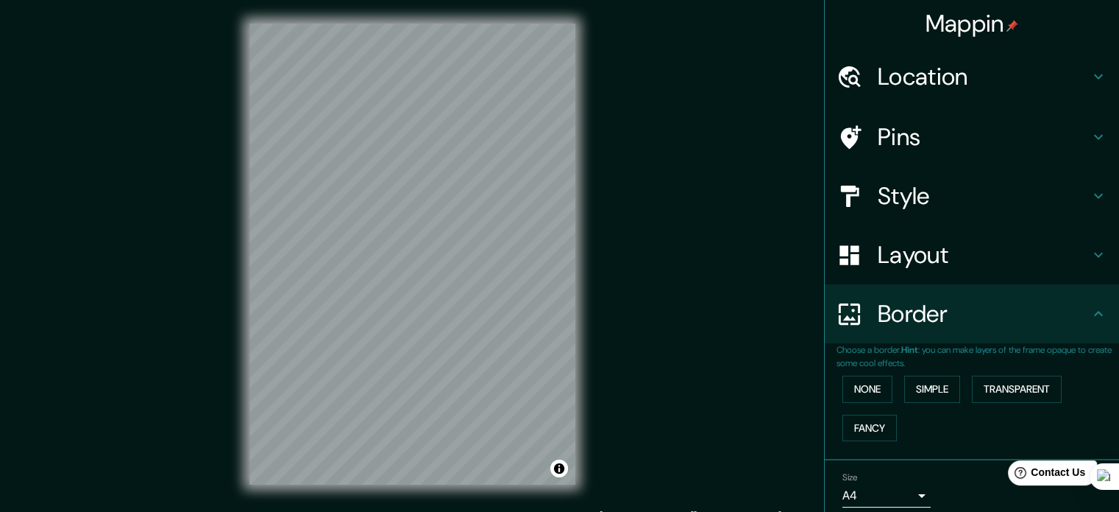
click at [938, 281] on div "Layout" at bounding box center [972, 254] width 294 height 59
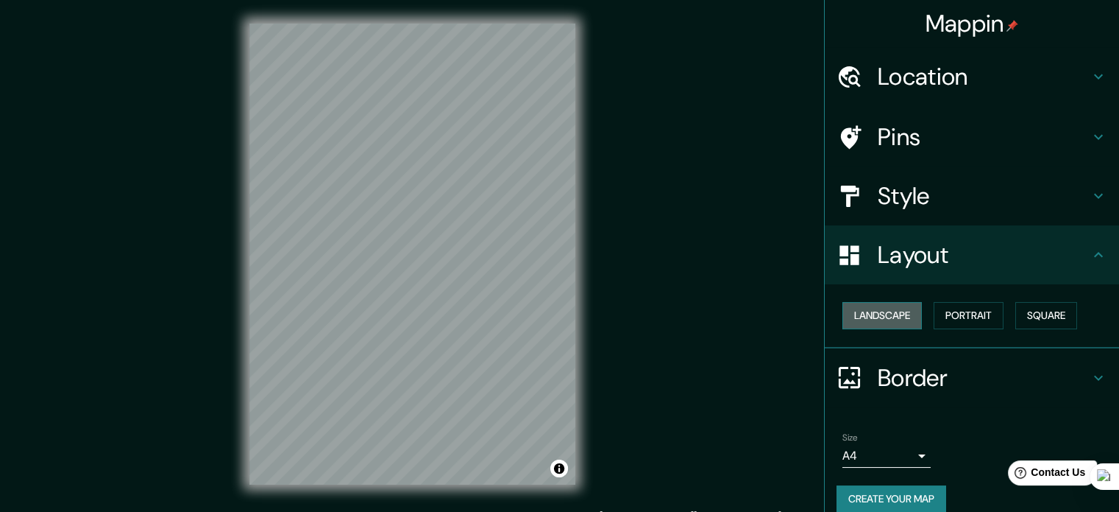
click at [866, 315] on button "Landscape" at bounding box center [882, 315] width 79 height 27
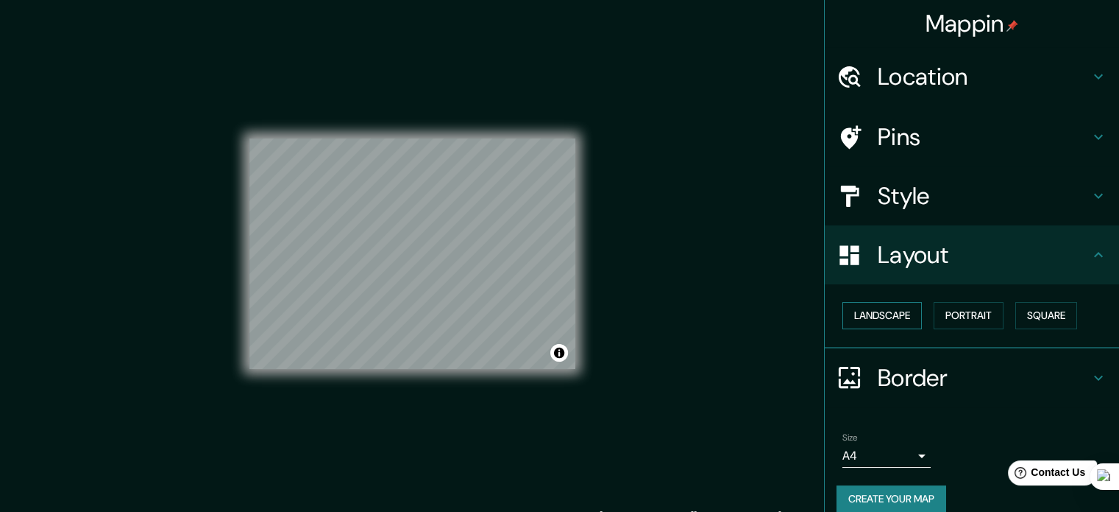
click at [866, 315] on button "Landscape" at bounding box center [882, 315] width 79 height 27
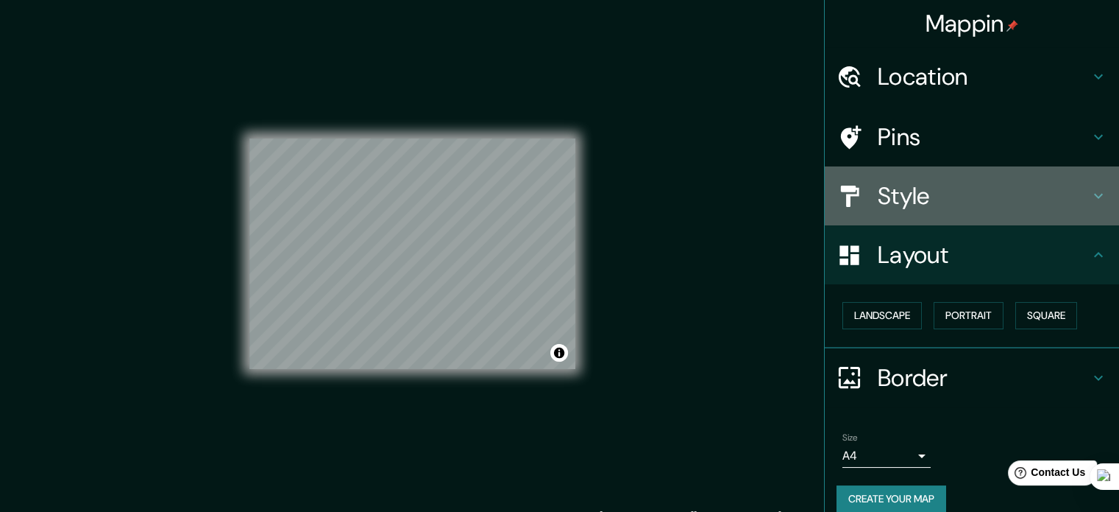
click at [988, 191] on h4 "Style" at bounding box center [984, 195] width 212 height 29
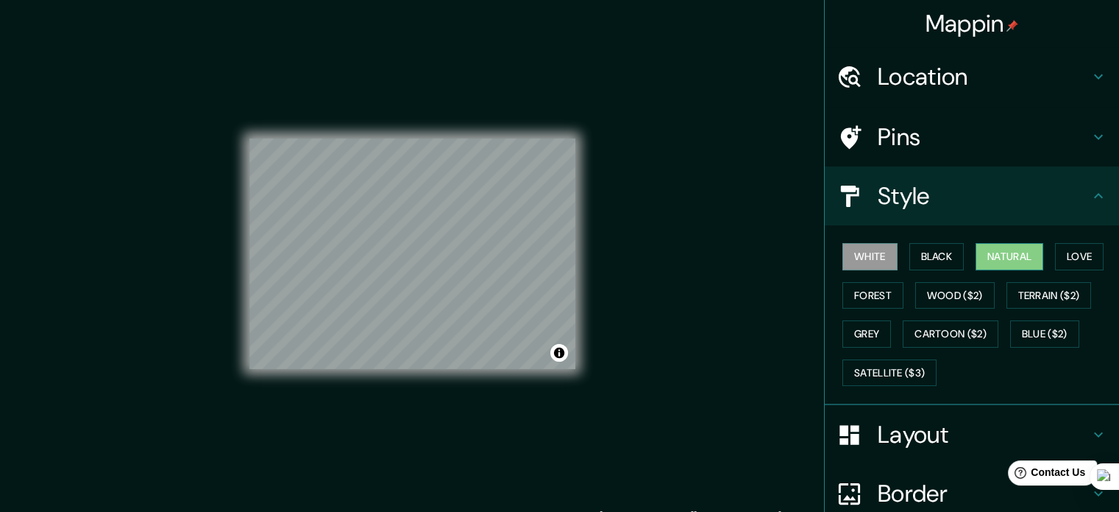
click at [1017, 256] on button "Natural" at bounding box center [1010, 256] width 68 height 27
click at [1048, 290] on button "Terrain ($2)" at bounding box center [1049, 295] width 85 height 27
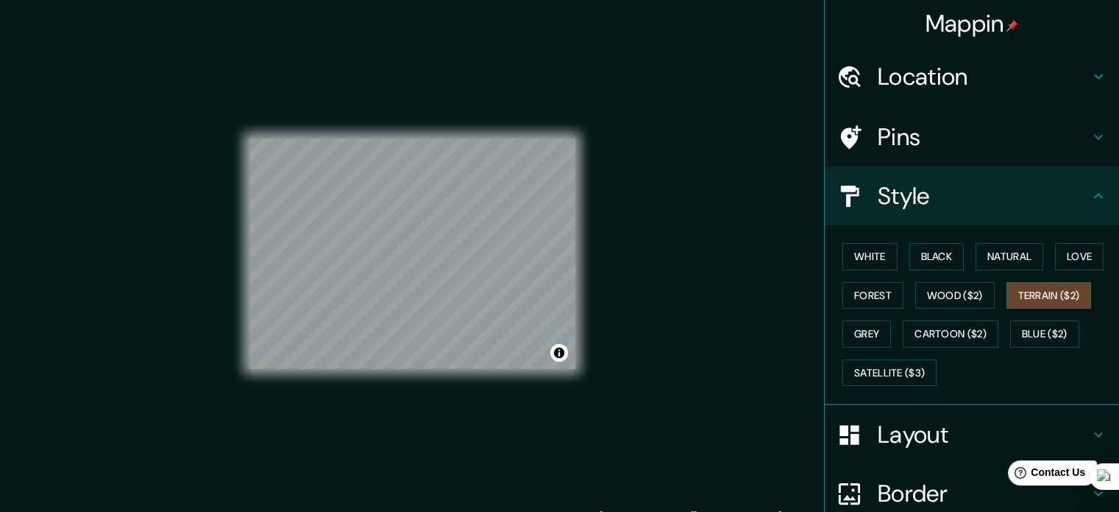
click at [924, 423] on h4 "Layout" at bounding box center [984, 434] width 212 height 29
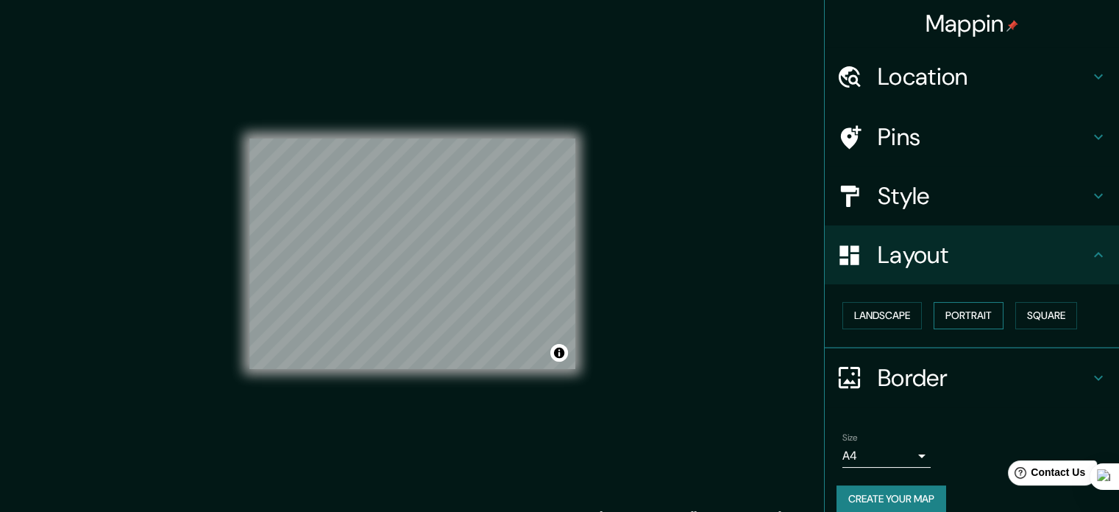
click at [975, 314] on button "Portrait" at bounding box center [969, 315] width 70 height 27
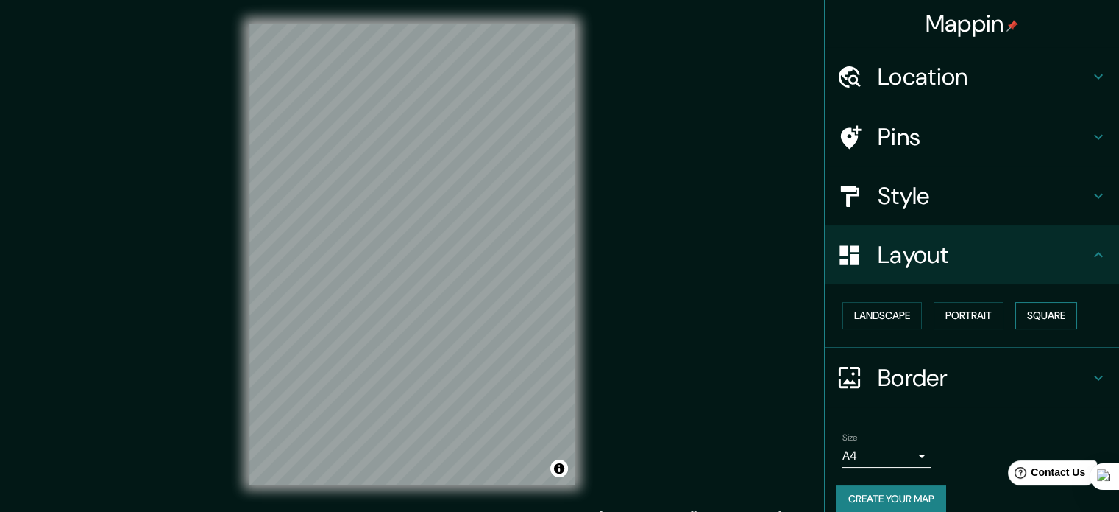
click at [1039, 311] on button "Square" at bounding box center [1047, 315] width 62 height 27
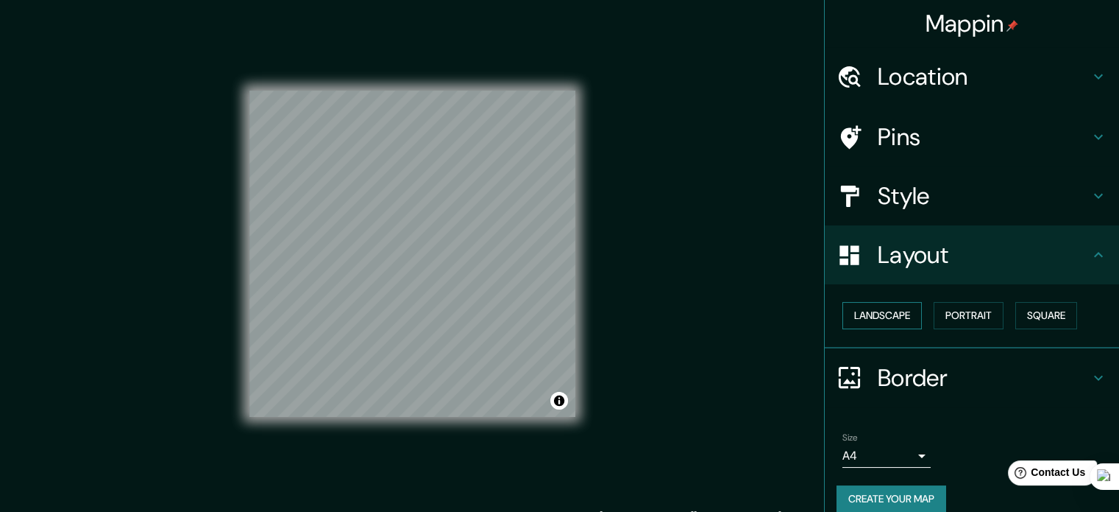
click at [891, 317] on button "Landscape" at bounding box center [882, 315] width 79 height 27
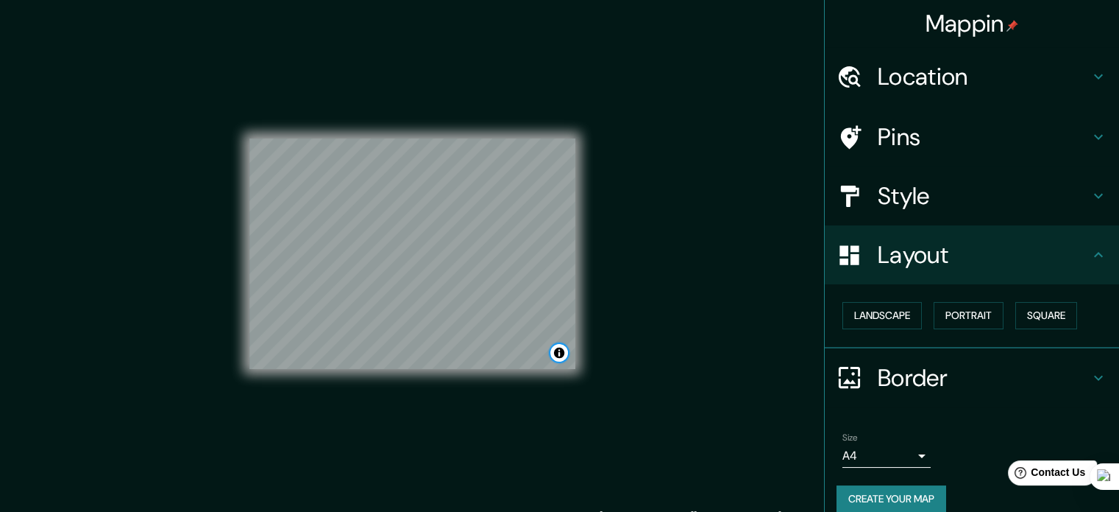
drag, startPoint x: 559, startPoint y: 355, endPoint x: 620, endPoint y: 412, distance: 84.4
click at [620, 412] on div "Mappin Location Santiago, Región Metropolitana de Santiago, Chile Pins Style La…" at bounding box center [559, 265] width 1119 height 531
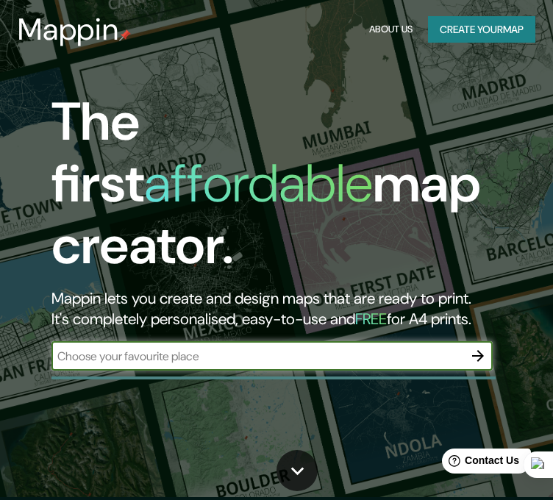
scroll to position [34, 0]
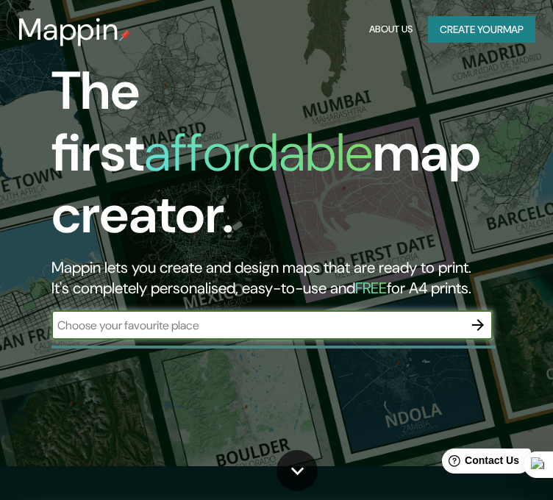
click at [453, 26] on button "Create your map" at bounding box center [481, 29] width 107 height 27
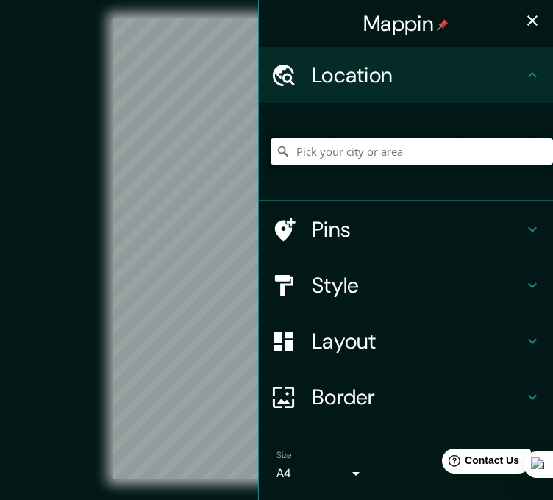
click at [361, 149] on input "Pick your city or area" at bounding box center [412, 151] width 283 height 26
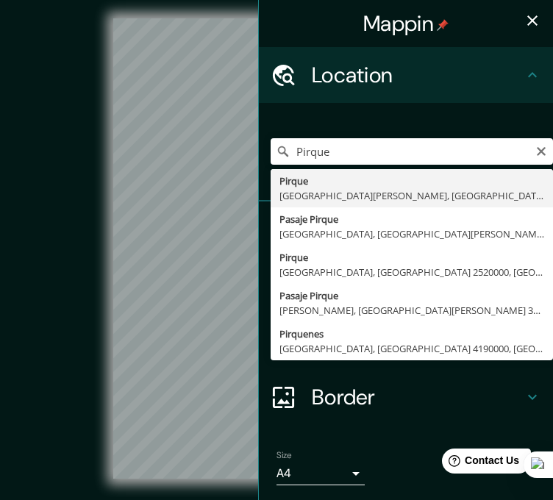
type input "Pirque, [GEOGRAPHIC_DATA][PERSON_NAME], [GEOGRAPHIC_DATA]"
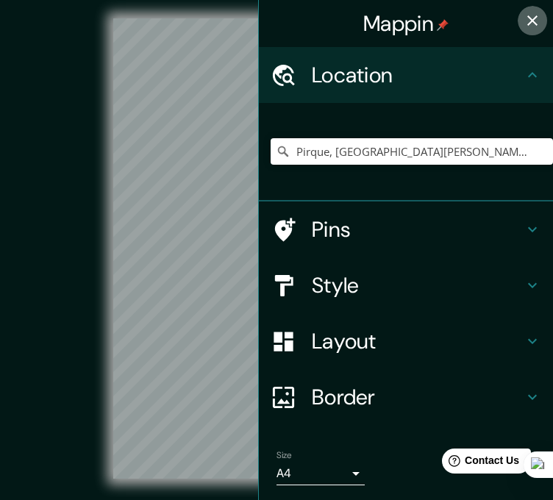
click at [524, 17] on icon "button" at bounding box center [533, 21] width 18 height 18
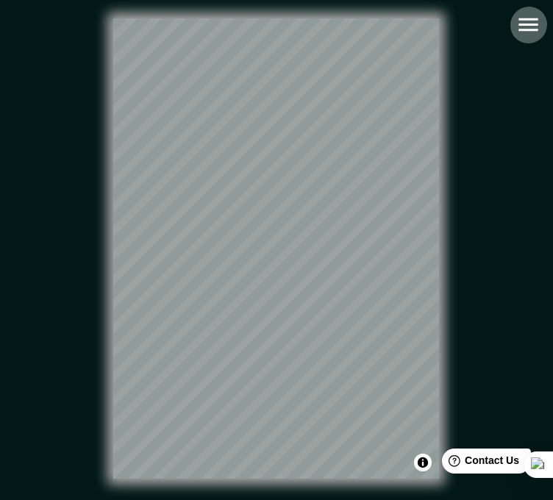
click at [530, 21] on icon "button" at bounding box center [529, 25] width 26 height 26
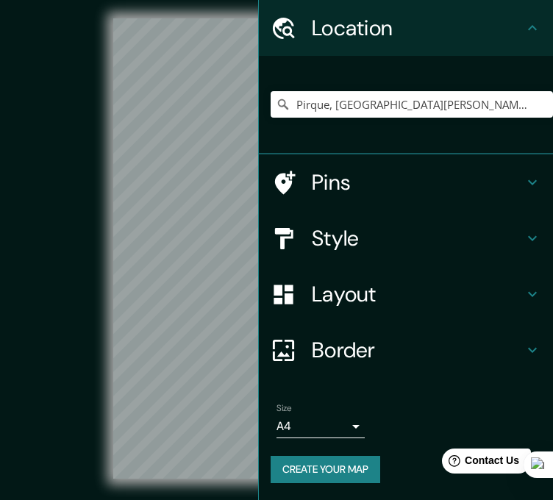
scroll to position [46, 0]
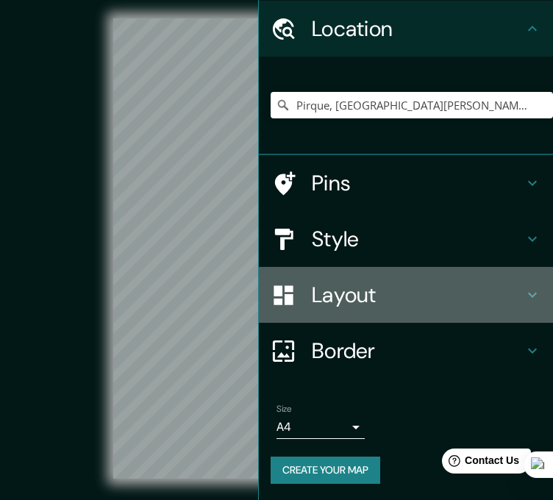
click at [524, 289] on icon at bounding box center [533, 295] width 18 height 18
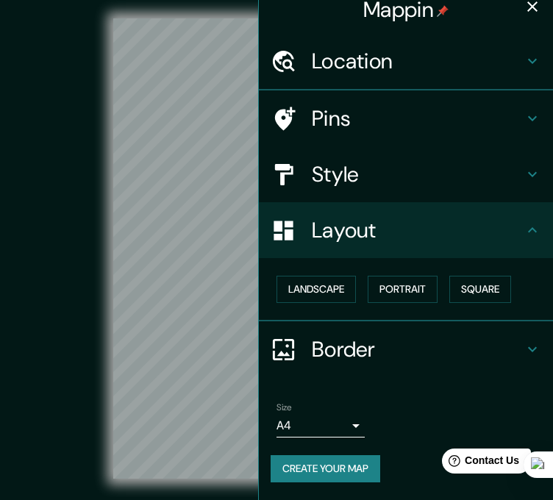
scroll to position [13, 0]
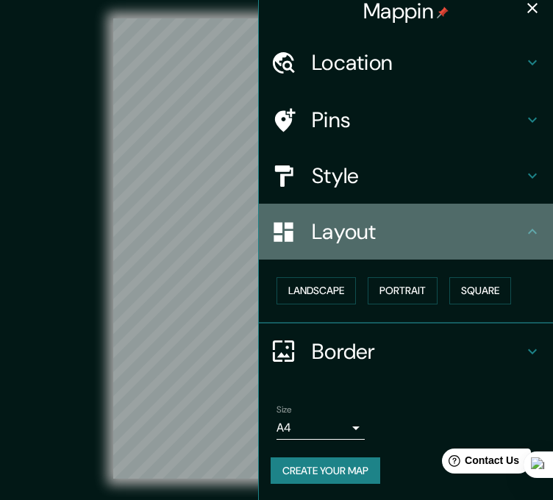
click at [527, 231] on icon at bounding box center [533, 232] width 18 height 18
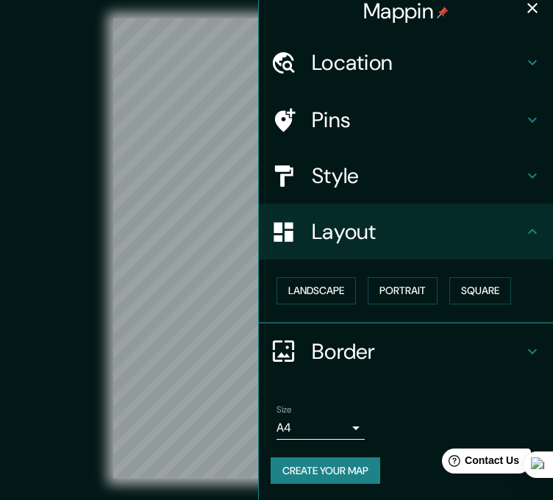
click at [527, 231] on icon at bounding box center [533, 232] width 18 height 18
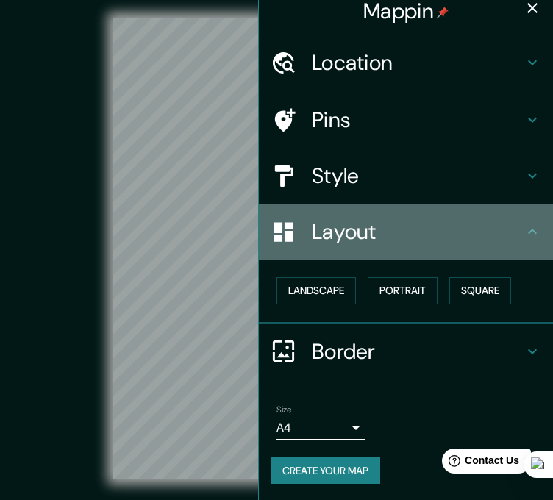
click at [524, 238] on icon at bounding box center [533, 232] width 18 height 18
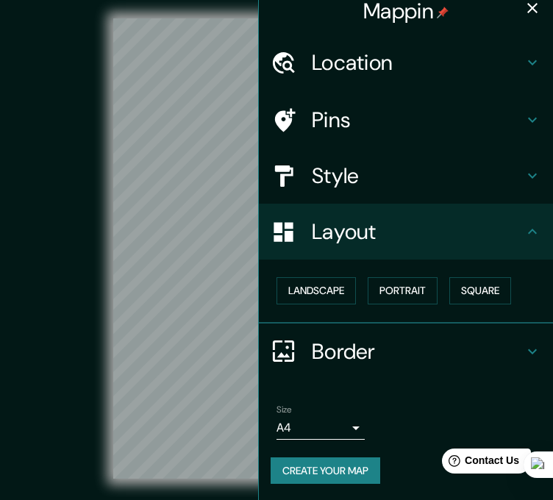
click at [524, 173] on icon at bounding box center [533, 176] width 18 height 18
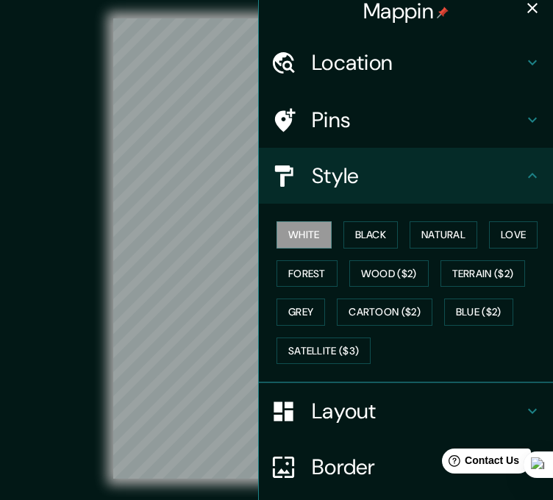
scroll to position [21, 0]
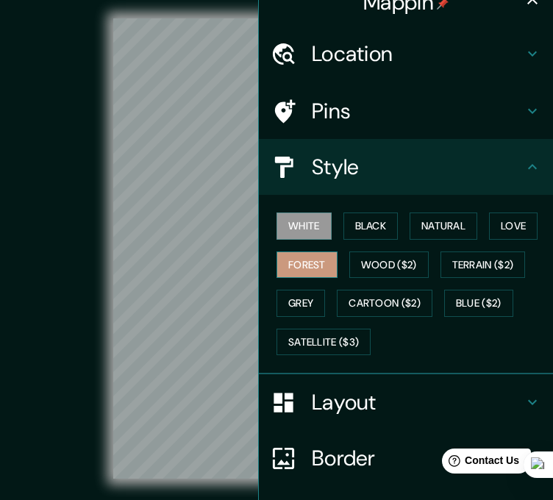
click at [305, 275] on button "Forest" at bounding box center [307, 265] width 61 height 27
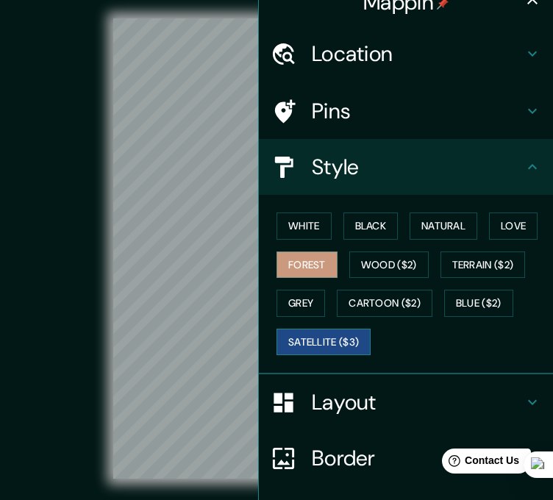
click at [318, 344] on button "Satellite ($3)" at bounding box center [324, 342] width 94 height 27
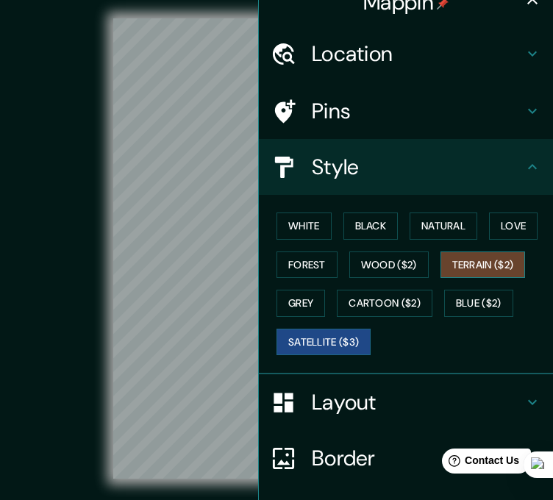
click at [449, 258] on button "Terrain ($2)" at bounding box center [483, 265] width 85 height 27
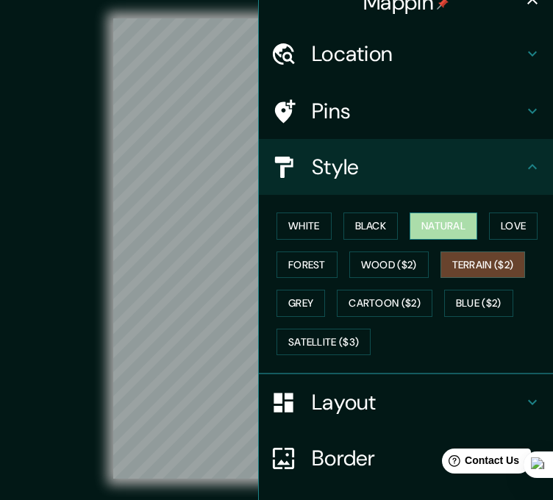
click at [450, 227] on button "Natural" at bounding box center [444, 226] width 68 height 27
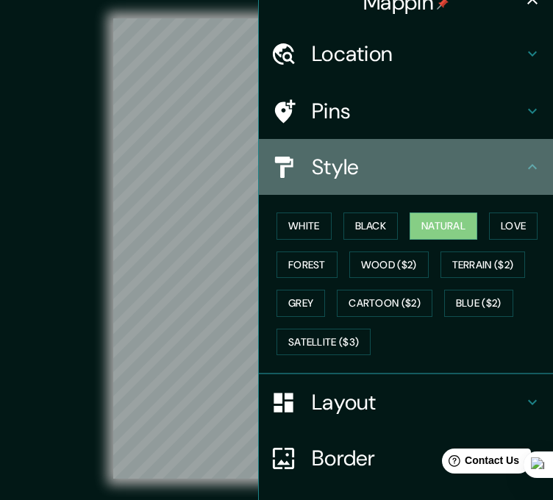
click at [524, 165] on icon at bounding box center [533, 167] width 18 height 18
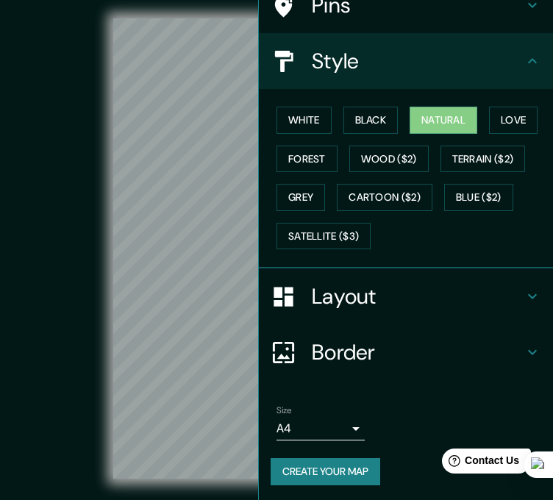
scroll to position [124, 0]
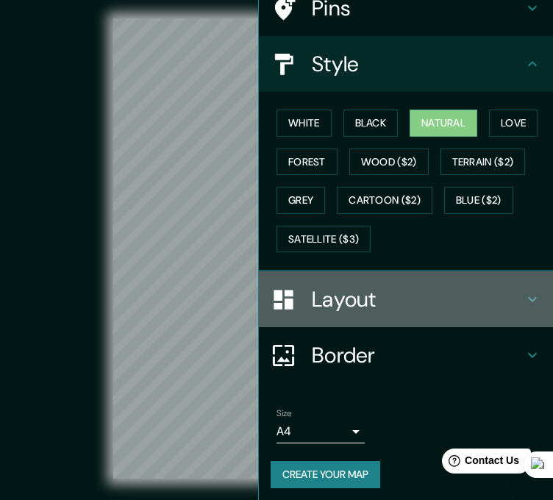
click at [524, 291] on icon at bounding box center [533, 300] width 18 height 18
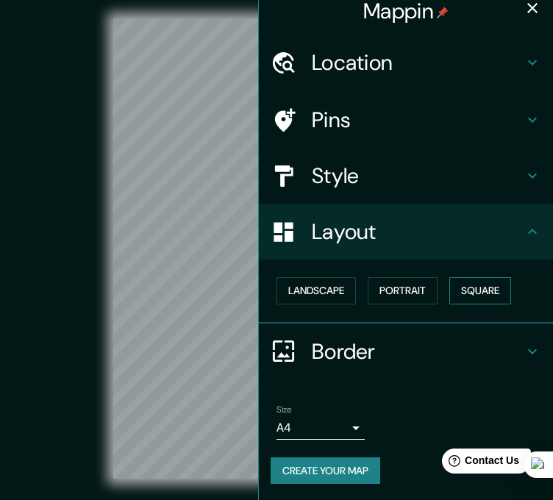
scroll to position [30, 0]
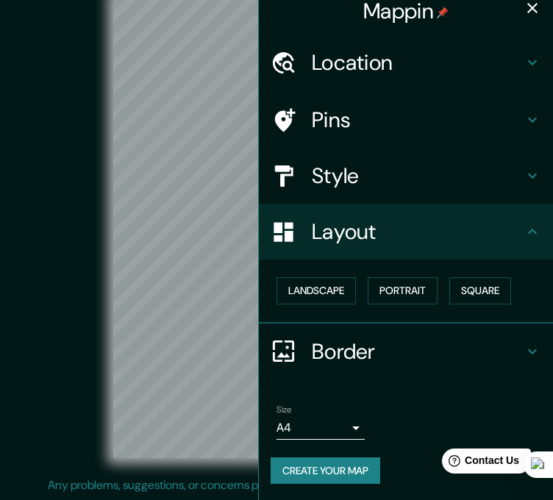
click at [308, 422] on body "Mappin Location Pirque, Región Metropolitana de Santiago, Chile Pins Style Layo…" at bounding box center [276, 229] width 553 height 500
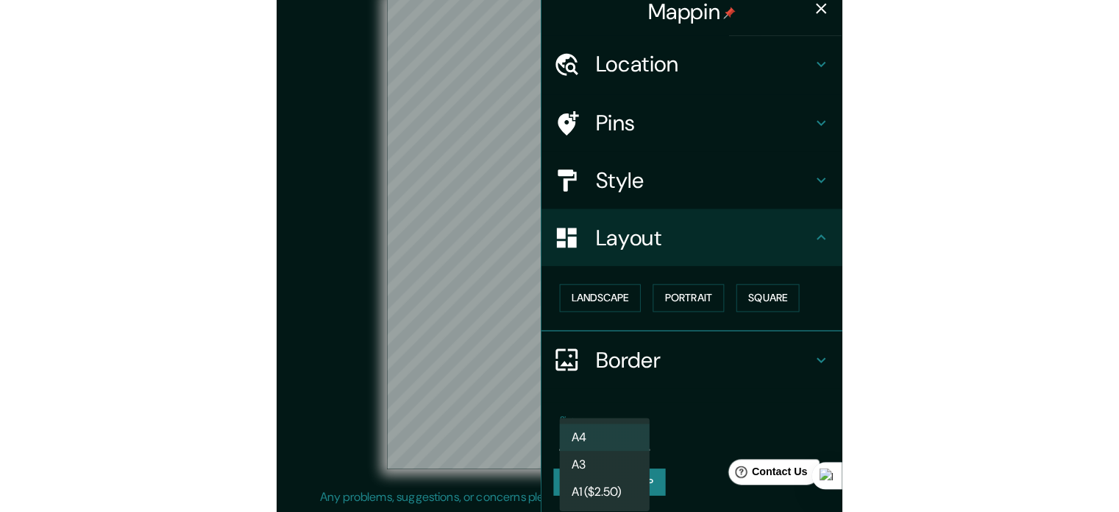
scroll to position [1, 0]
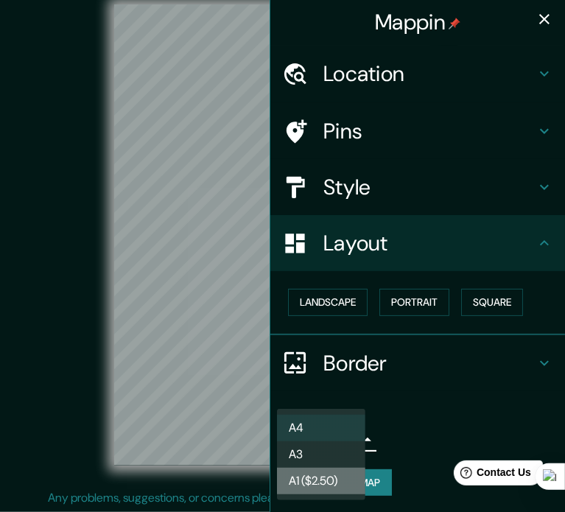
click at [321, 478] on li "A1 ($2.50)" at bounding box center [321, 480] width 88 height 26
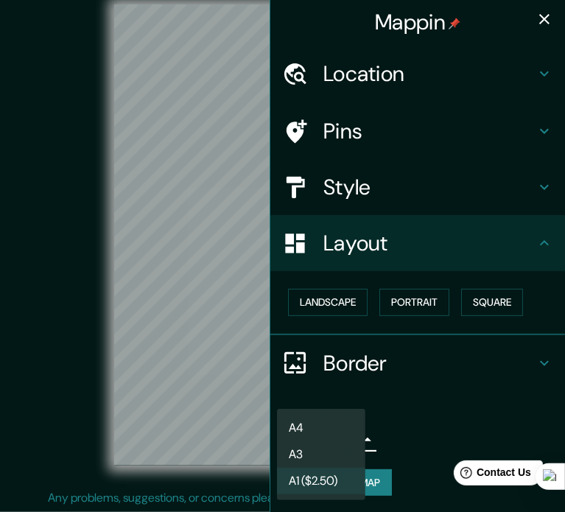
click at [303, 435] on body "Mappin Location Pirque, Región Metropolitana de Santiago, Chile Pins Style Layo…" at bounding box center [282, 237] width 565 height 512
click at [308, 453] on li "A3" at bounding box center [321, 454] width 88 height 26
type input "a4"
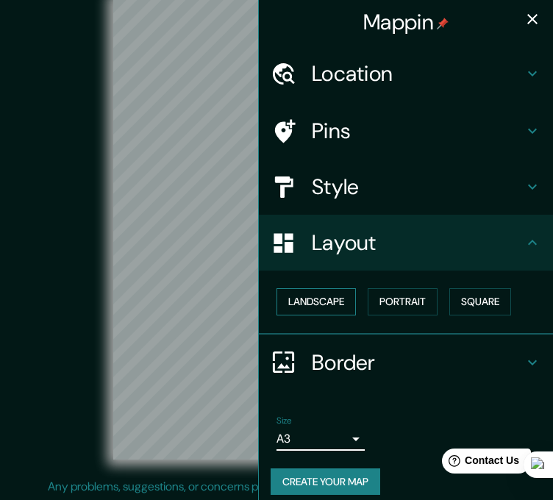
click at [321, 294] on button "Landscape" at bounding box center [316, 302] width 79 height 27
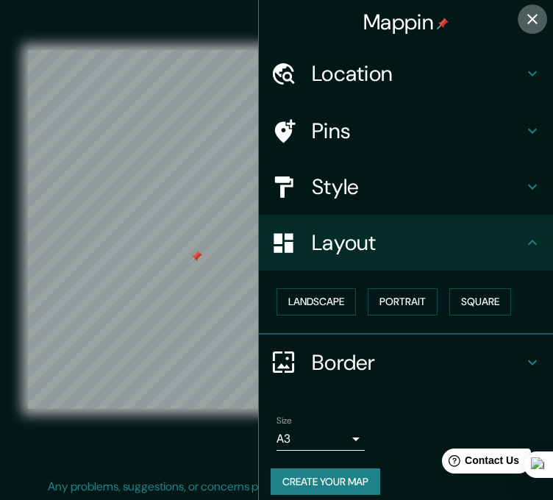
click at [524, 14] on icon "button" at bounding box center [533, 19] width 18 height 18
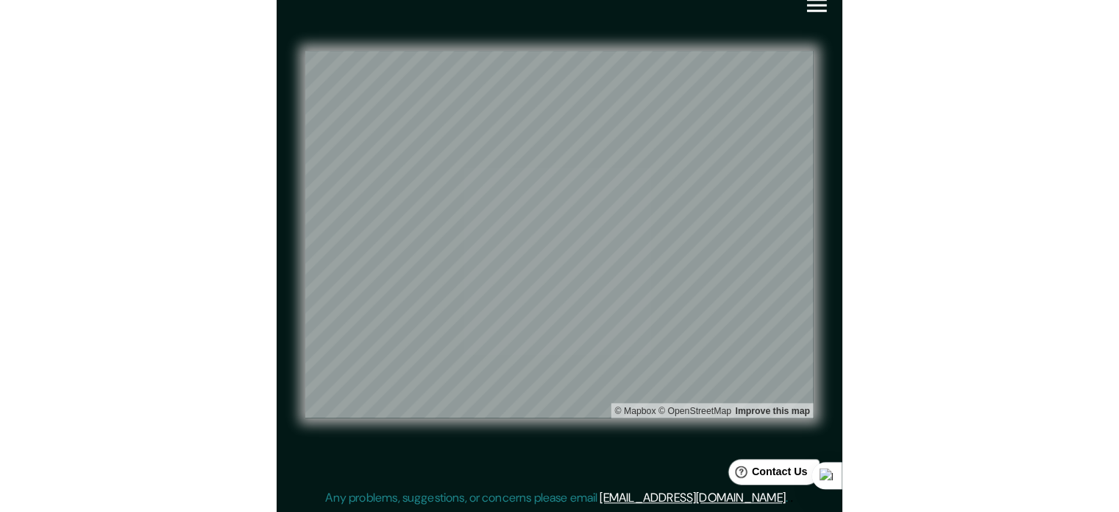
scroll to position [0, 0]
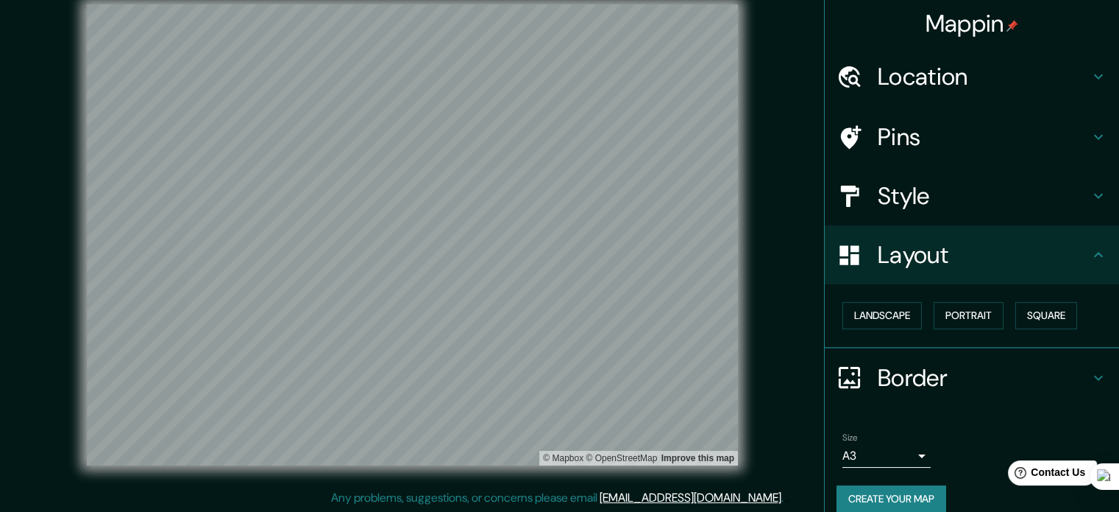
click at [1090, 256] on icon at bounding box center [1099, 255] width 18 height 18
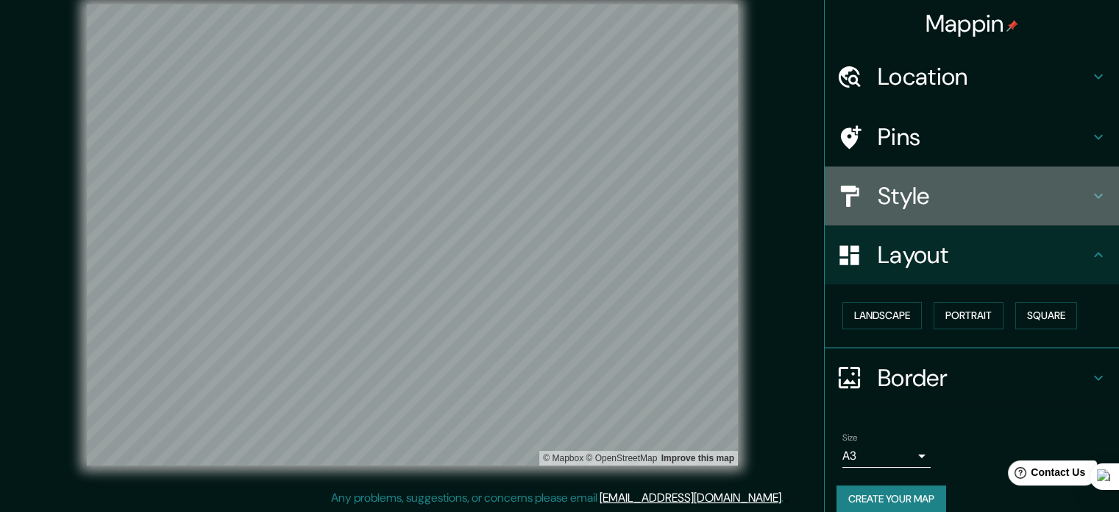
click at [1094, 195] on icon at bounding box center [1098, 196] width 9 height 5
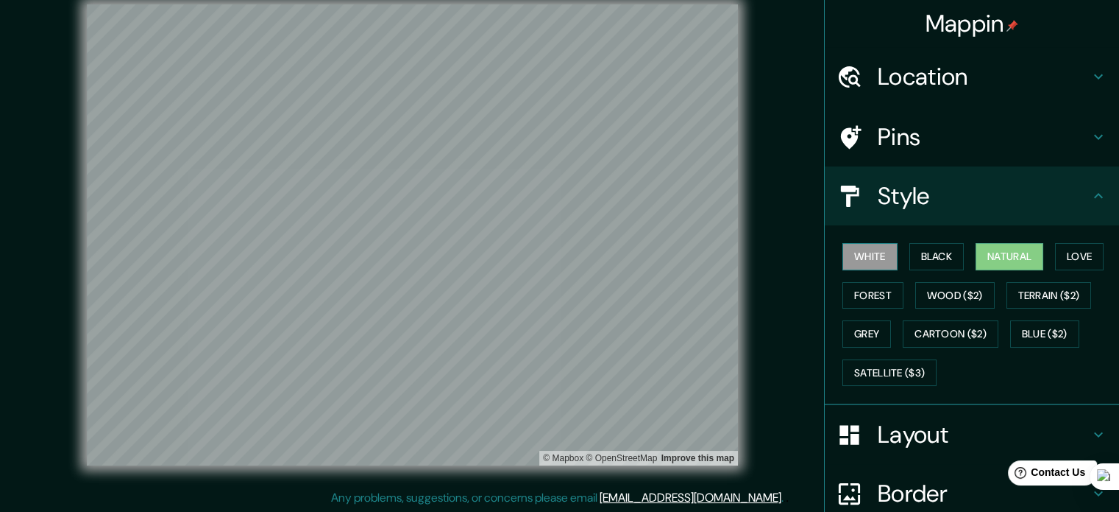
click at [869, 259] on button "White" at bounding box center [870, 256] width 55 height 27
click at [916, 253] on button "Black" at bounding box center [937, 256] width 55 height 27
click at [994, 241] on div "White Black Natural Love Forest Wood ($2) Terrain ($2) Grey Cartoon ($2) Blue (…" at bounding box center [978, 314] width 283 height 155
click at [1013, 255] on button "Natural" at bounding box center [1010, 256] width 68 height 27
click at [866, 291] on button "Forest" at bounding box center [873, 295] width 61 height 27
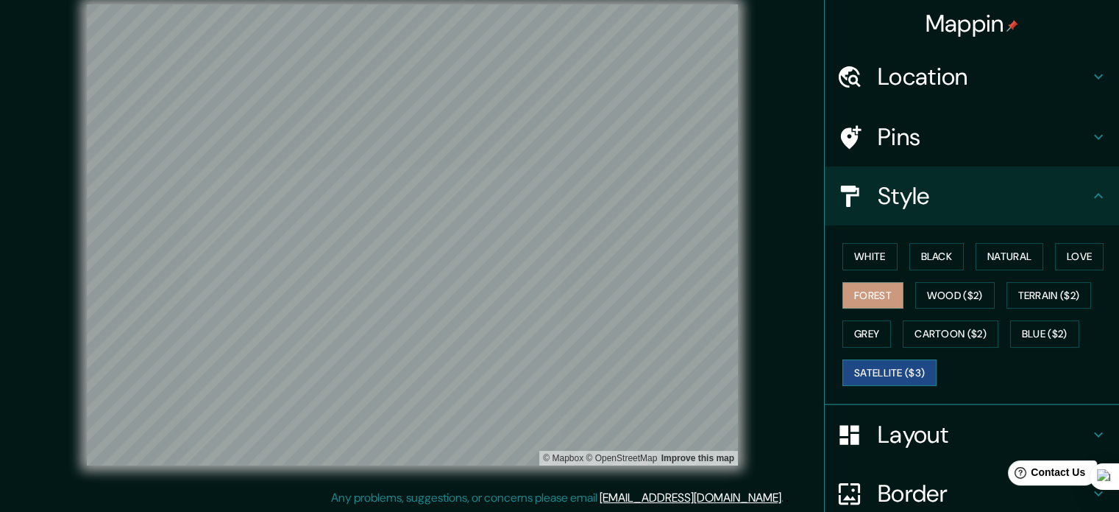
click at [886, 370] on button "Satellite ($3)" at bounding box center [890, 372] width 94 height 27
click at [959, 297] on button "Wood ($2)" at bounding box center [955, 295] width 79 height 27
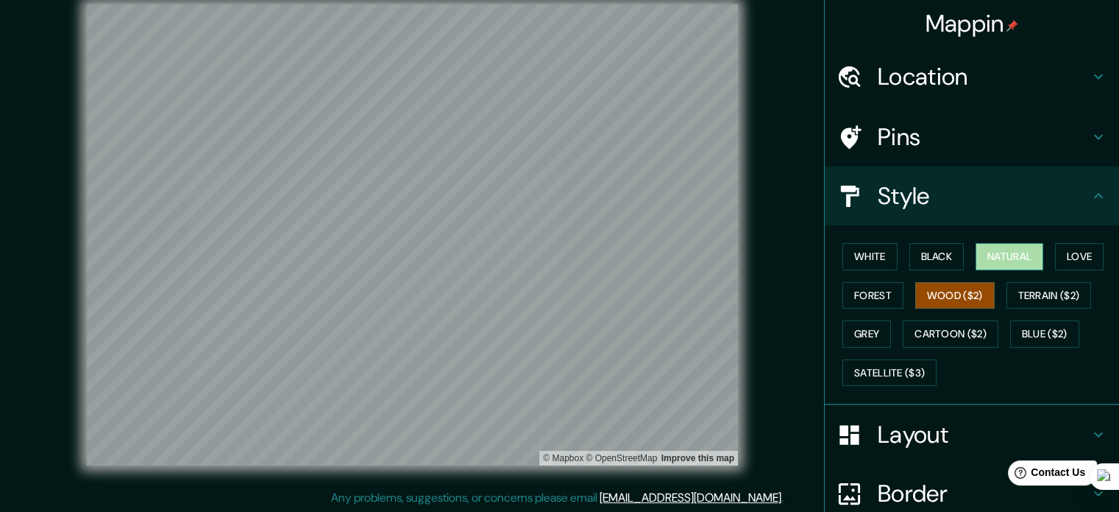
click at [1003, 247] on button "Natural" at bounding box center [1010, 256] width 68 height 27
click at [1094, 197] on icon at bounding box center [1098, 195] width 9 height 5
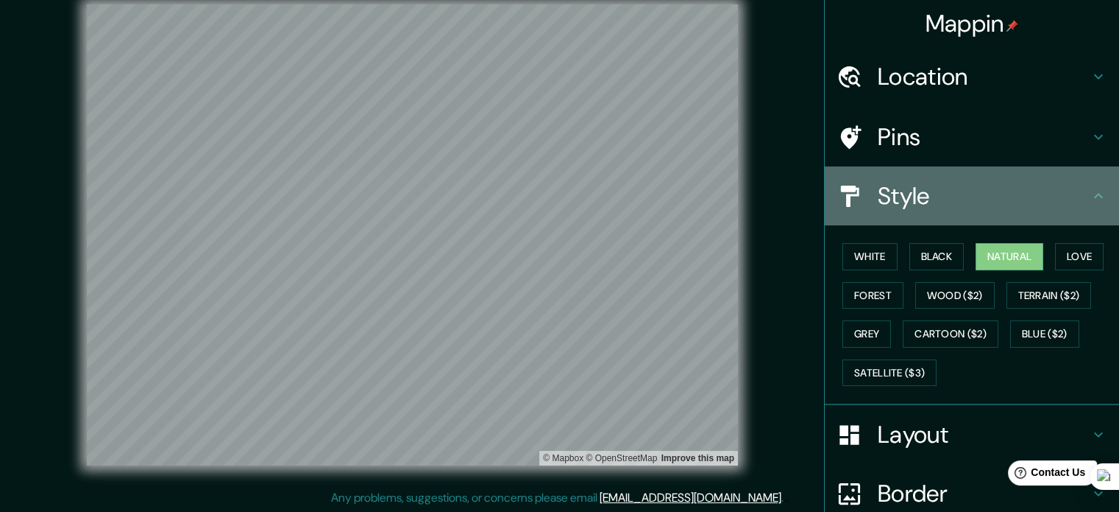
click at [1086, 205] on div "Style" at bounding box center [972, 195] width 294 height 59
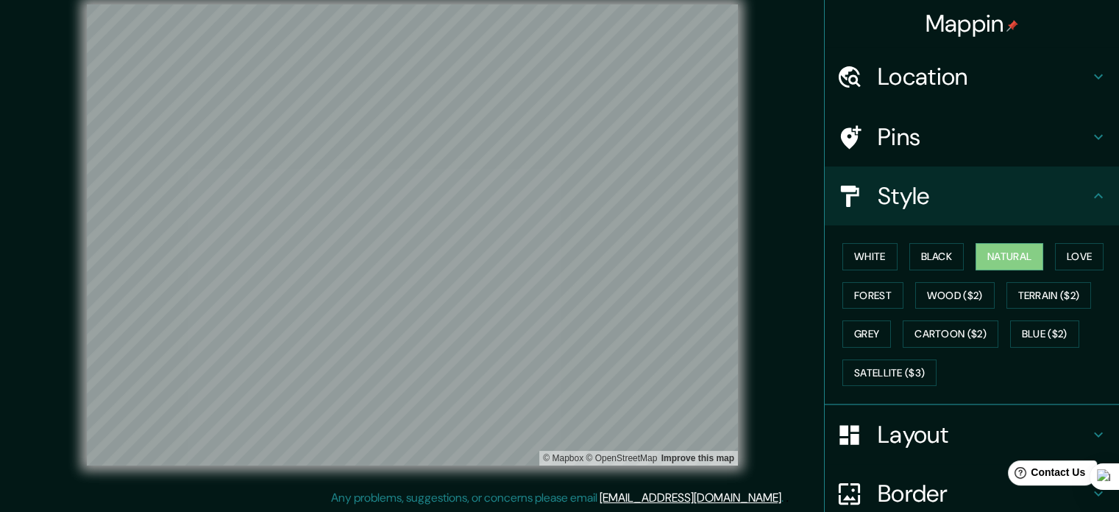
click at [1090, 196] on icon at bounding box center [1099, 196] width 18 height 18
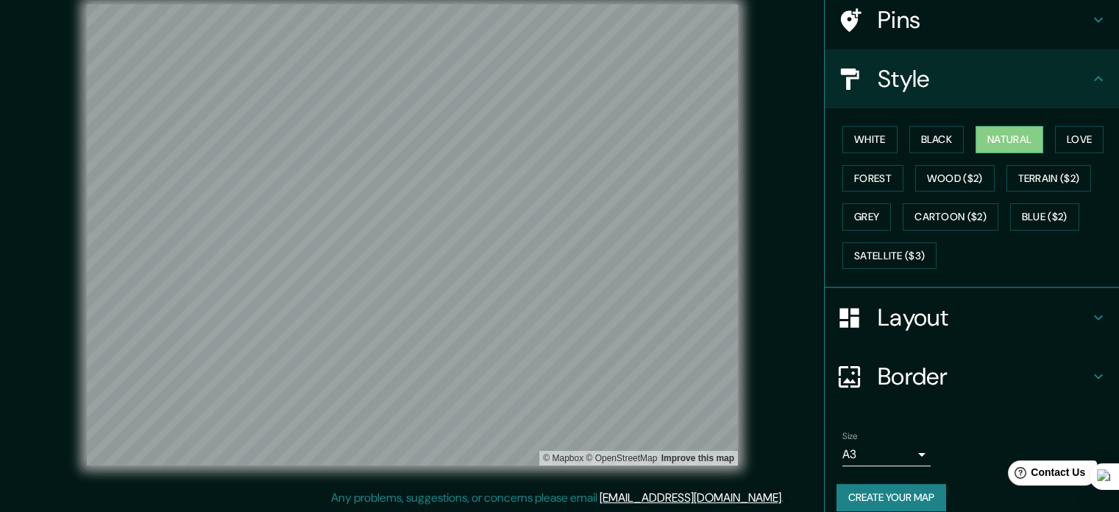
scroll to position [131, 0]
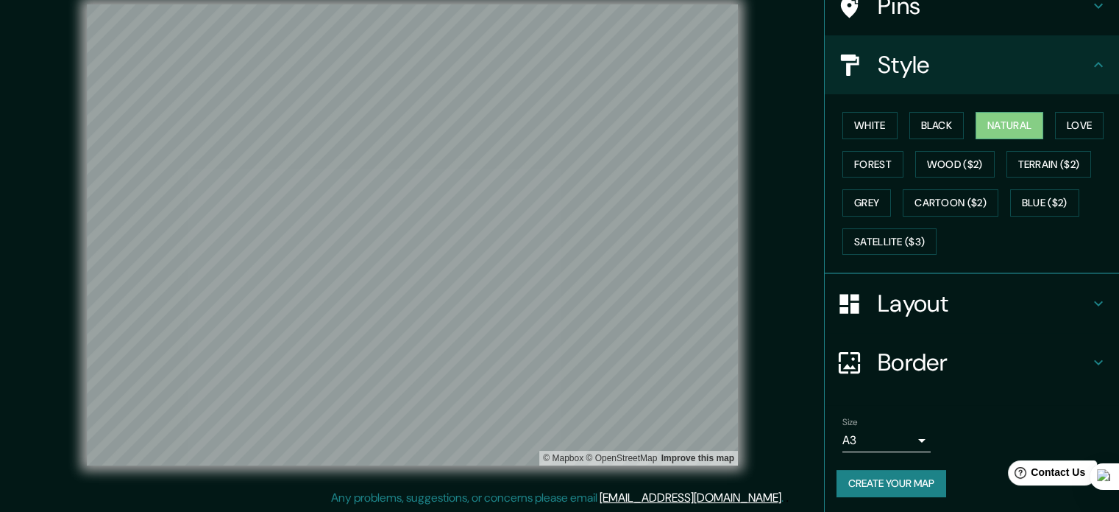
click at [1090, 297] on icon at bounding box center [1099, 303] width 18 height 18
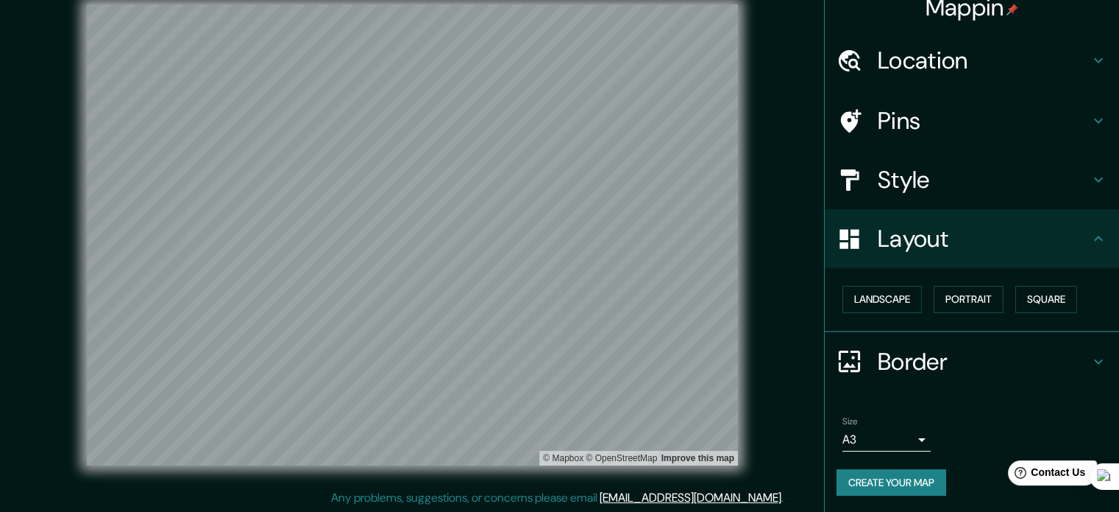
scroll to position [0, 0]
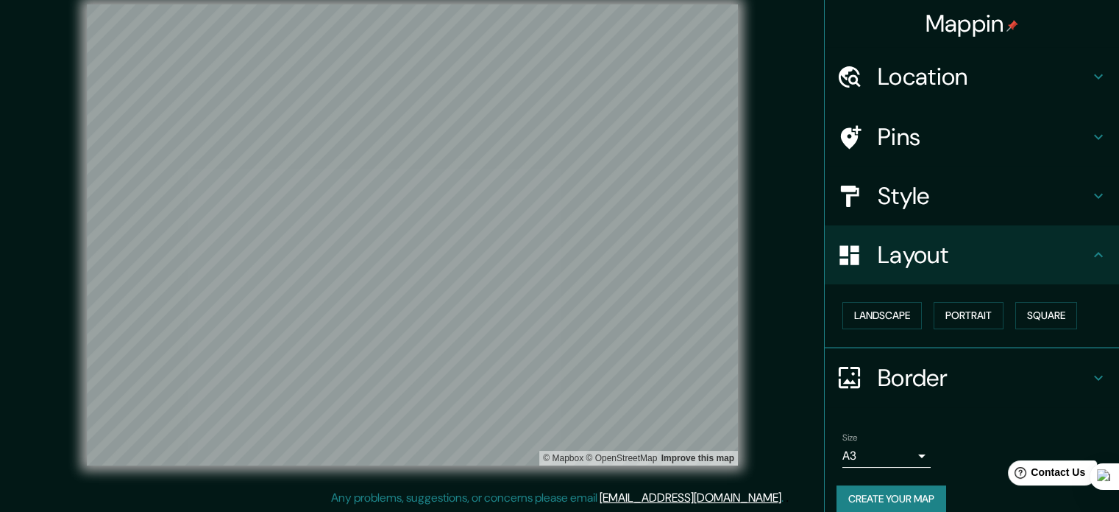
click at [802, 271] on div "© Mapbox © OpenStreetMap Improve this map" at bounding box center [413, 234] width 1008 height 461
click at [1090, 80] on icon at bounding box center [1099, 77] width 18 height 18
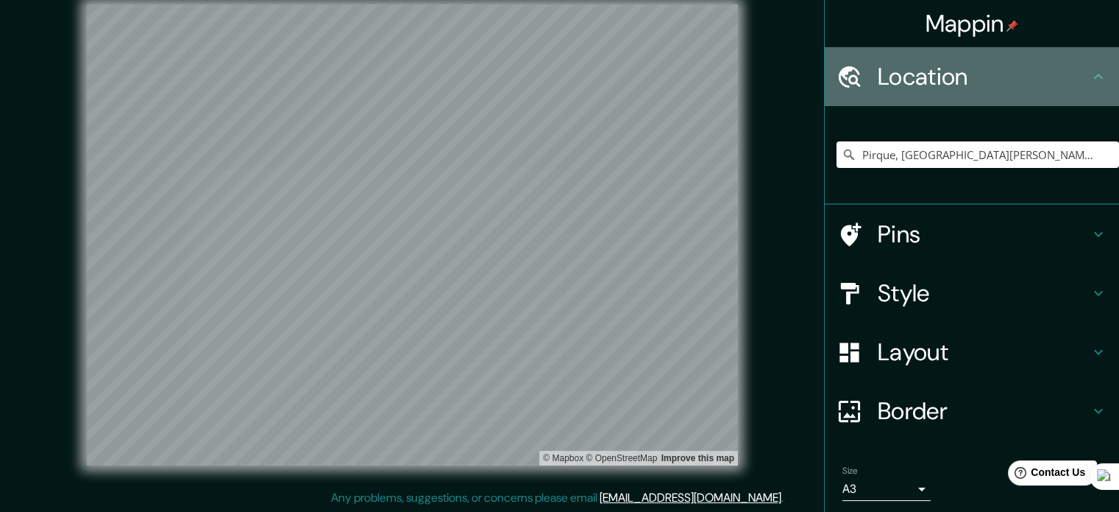
click at [1090, 80] on icon at bounding box center [1099, 77] width 18 height 18
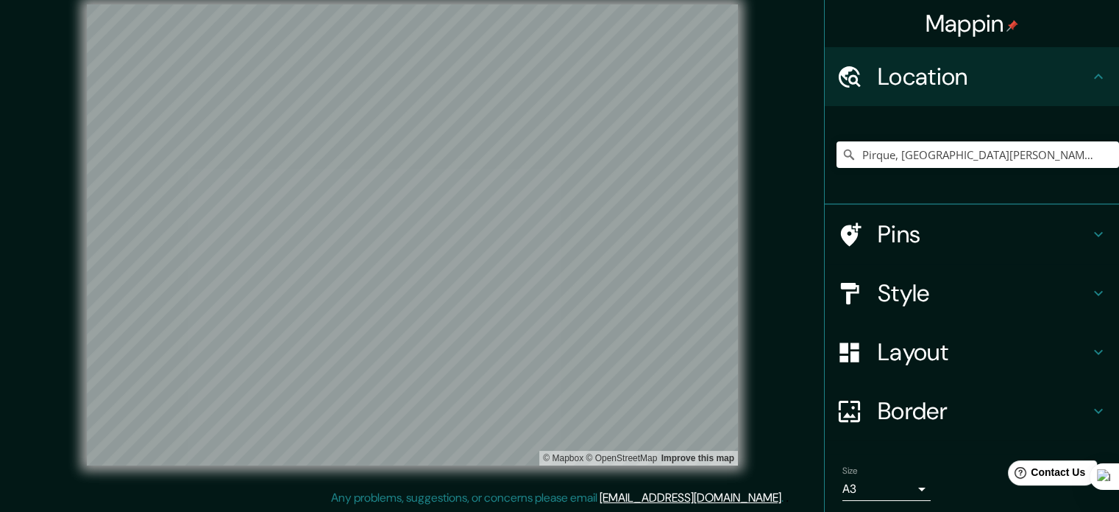
click at [1090, 241] on icon at bounding box center [1099, 234] width 18 height 18
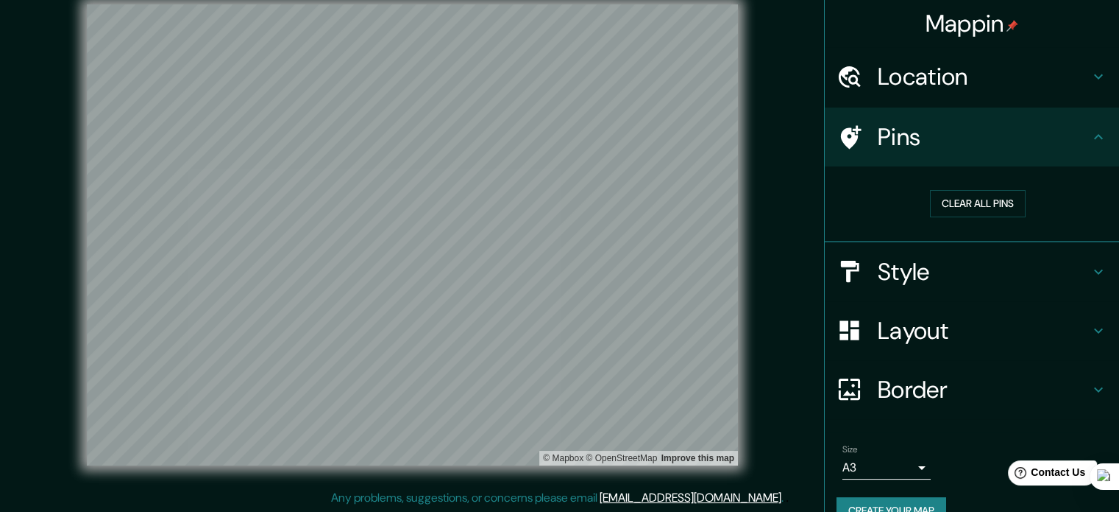
scroll to position [28, 0]
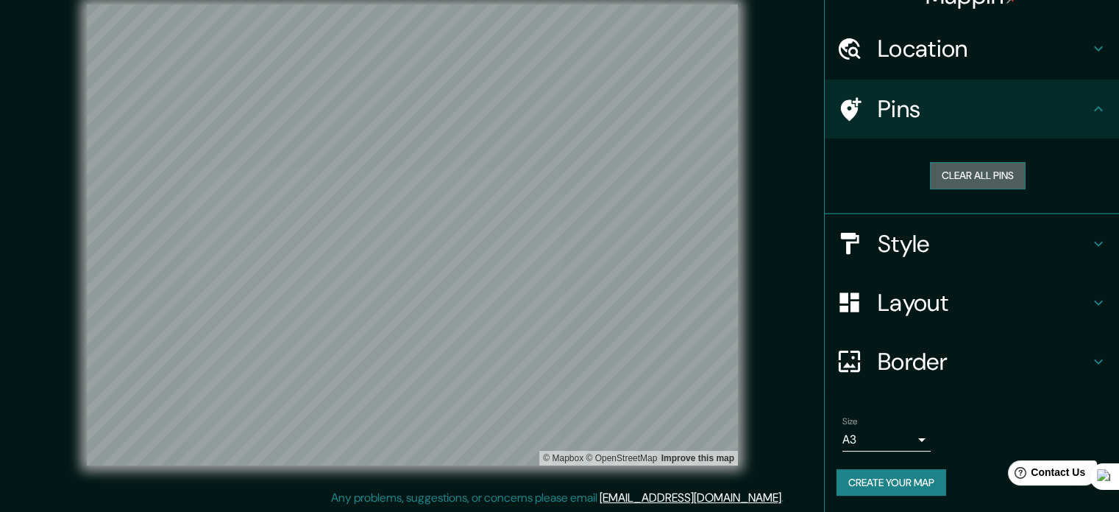
click at [983, 172] on button "Clear all pins" at bounding box center [978, 175] width 96 height 27
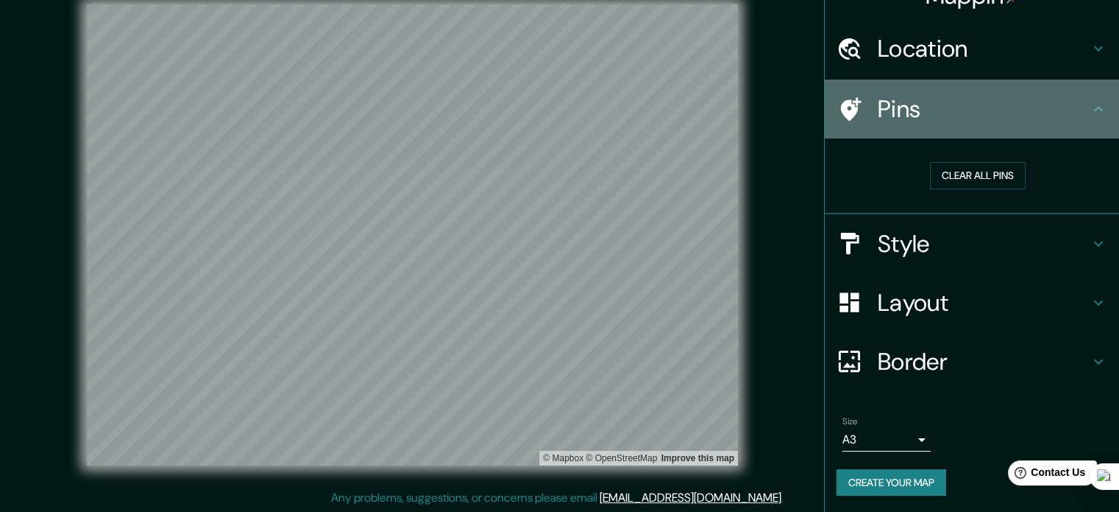
click at [1090, 105] on icon at bounding box center [1099, 109] width 18 height 18
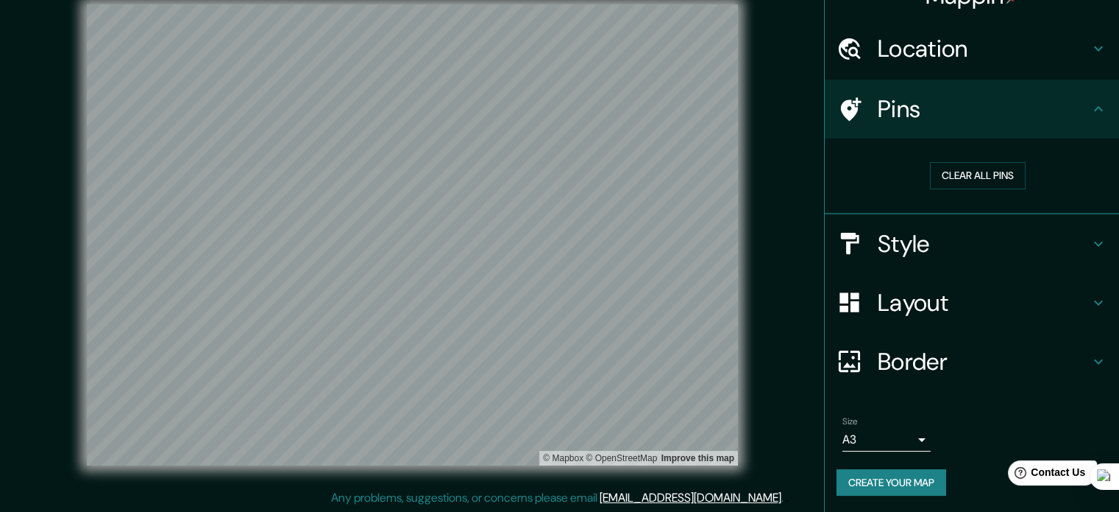
click at [1090, 244] on icon at bounding box center [1099, 244] width 18 height 18
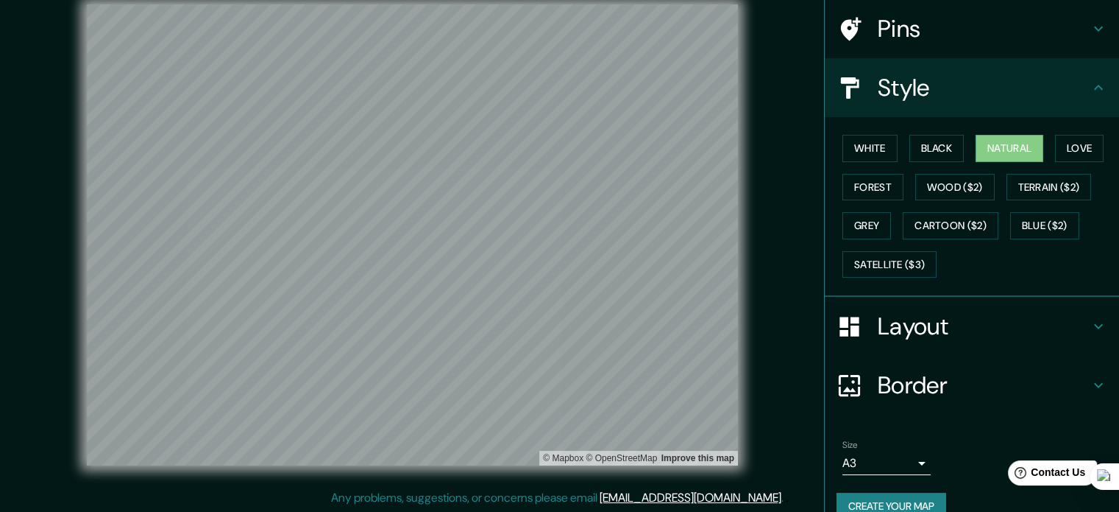
scroll to position [131, 0]
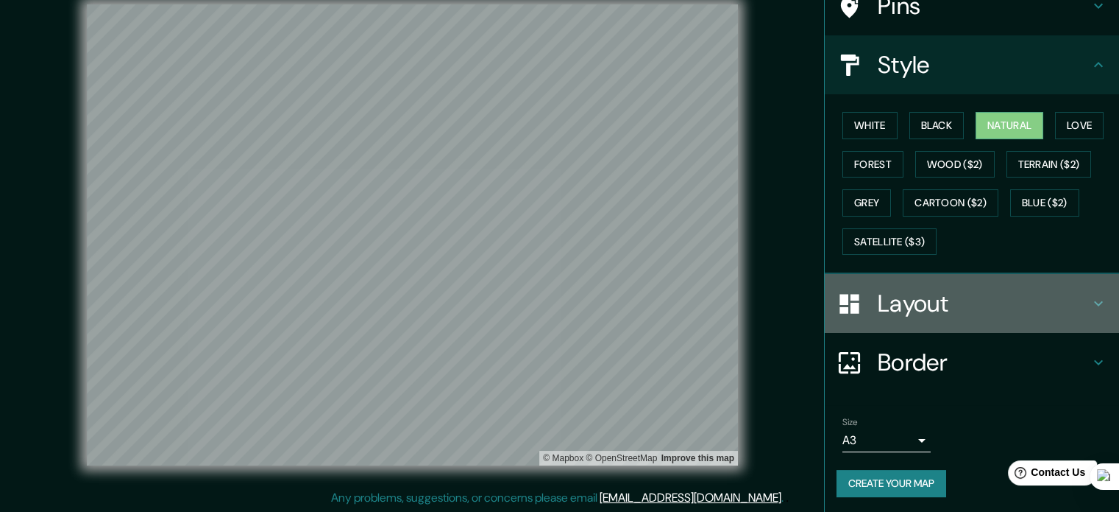
click at [1090, 306] on icon at bounding box center [1099, 303] width 18 height 18
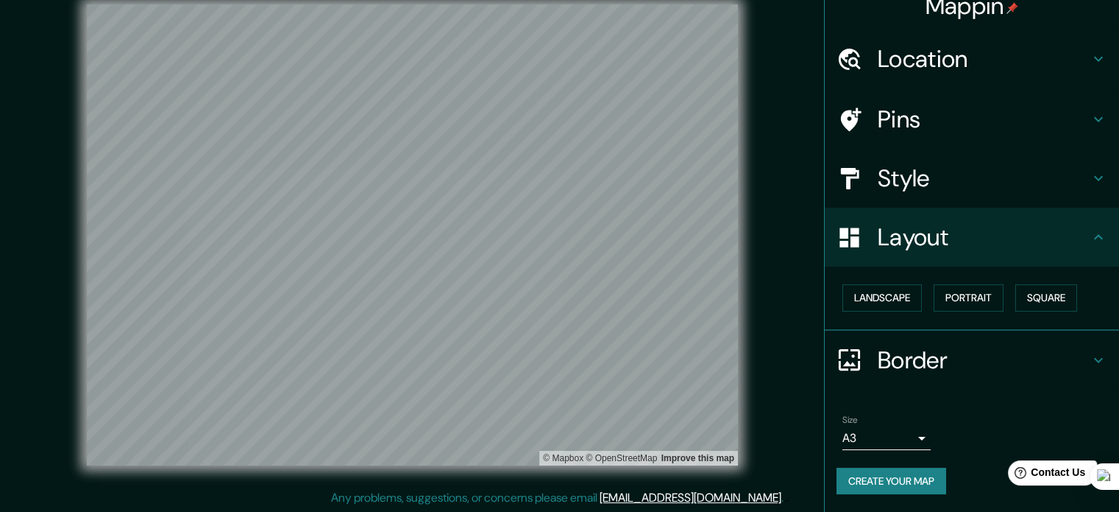
scroll to position [16, 0]
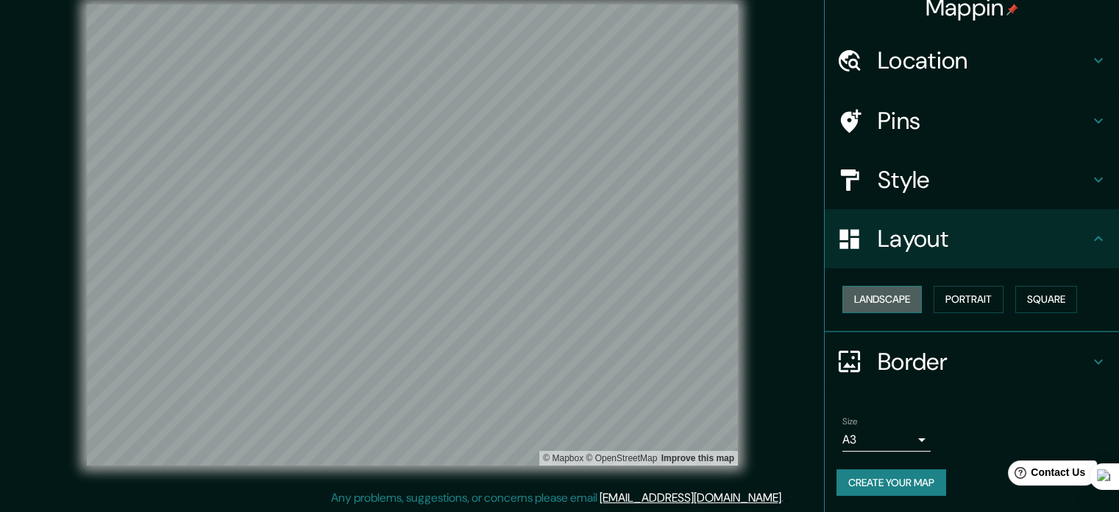
click at [881, 296] on button "Landscape" at bounding box center [882, 299] width 79 height 27
click at [954, 299] on button "Portrait" at bounding box center [969, 299] width 70 height 27
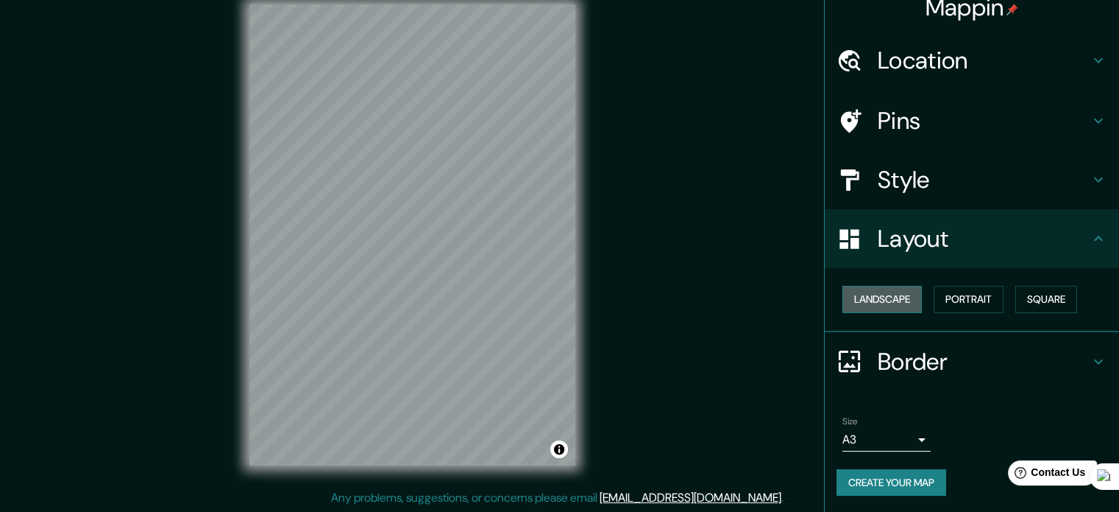
click at [885, 296] on button "Landscape" at bounding box center [882, 299] width 79 height 27
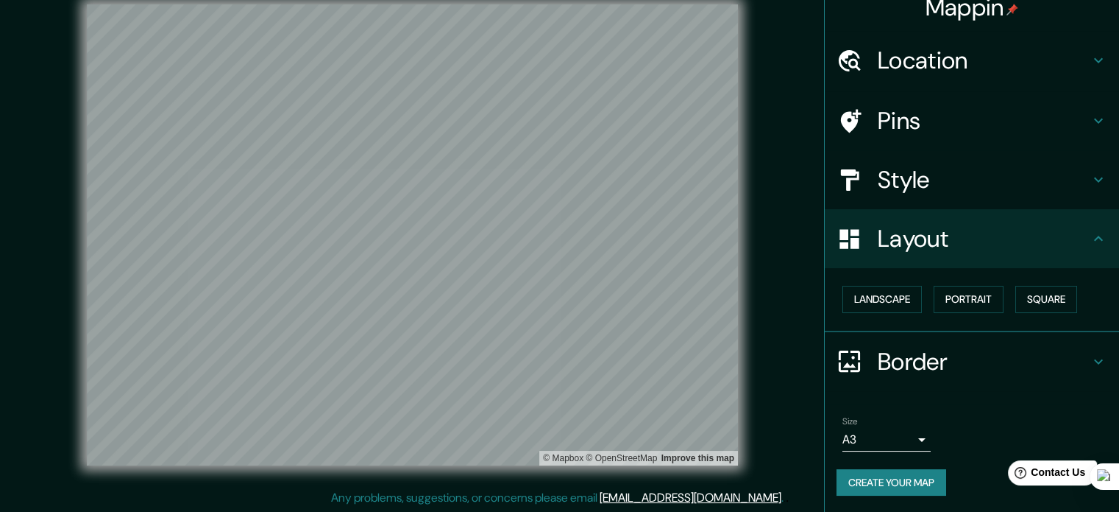
click at [902, 487] on button "Create your map" at bounding box center [892, 482] width 110 height 27
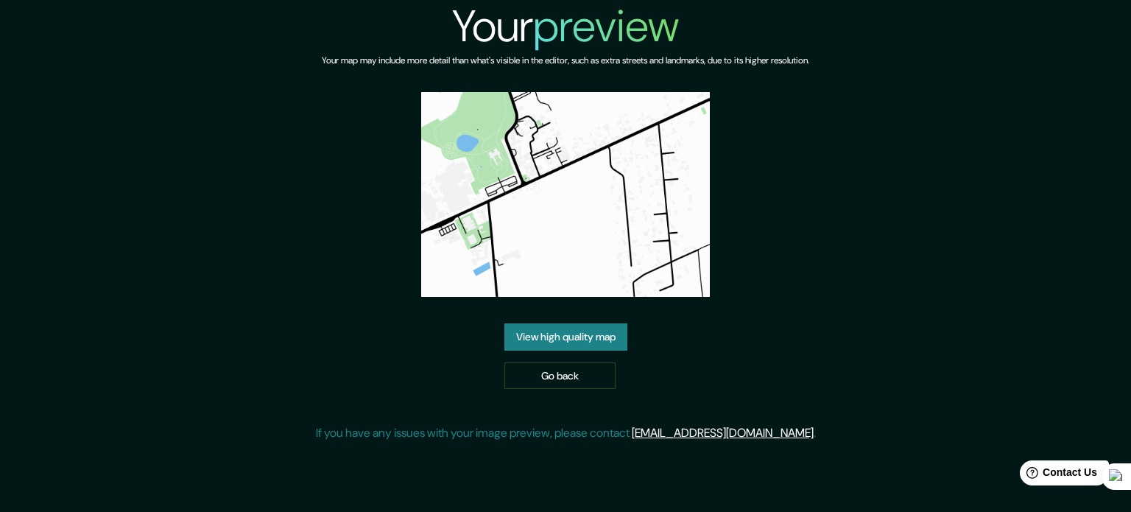
click at [559, 331] on link "View high quality map" at bounding box center [565, 336] width 123 height 27
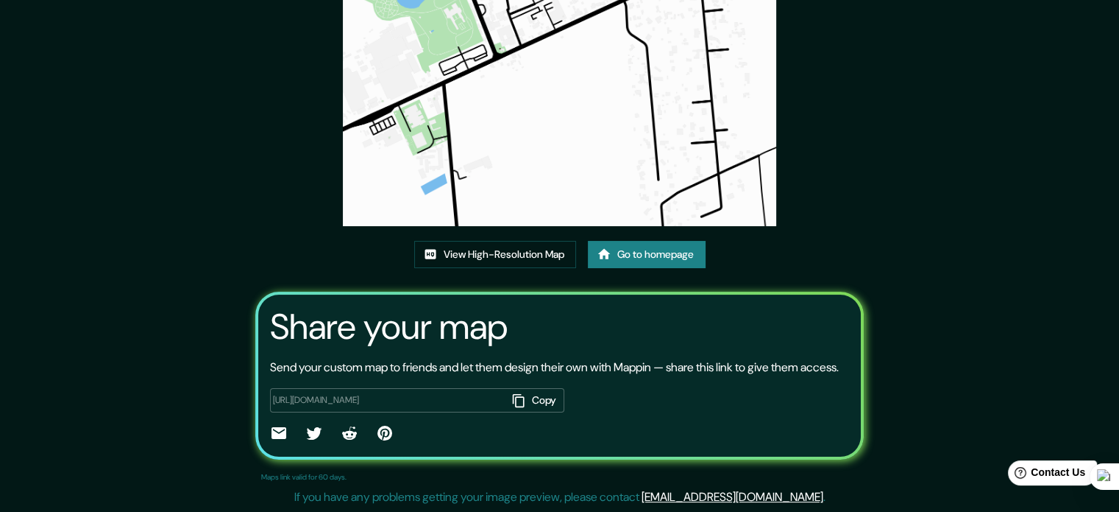
scroll to position [159, 0]
click at [545, 406] on button "Copy" at bounding box center [535, 400] width 57 height 24
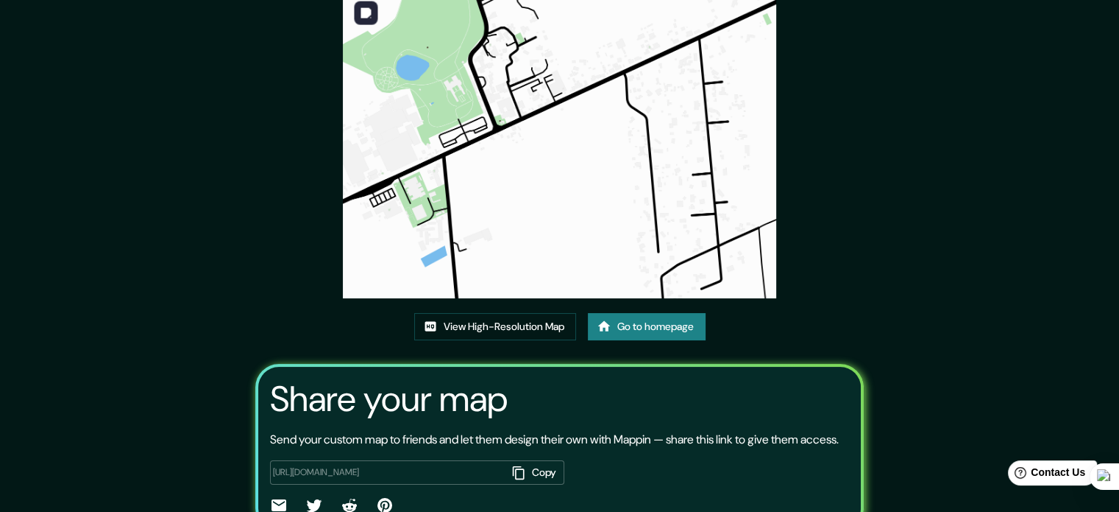
scroll to position [77, 0]
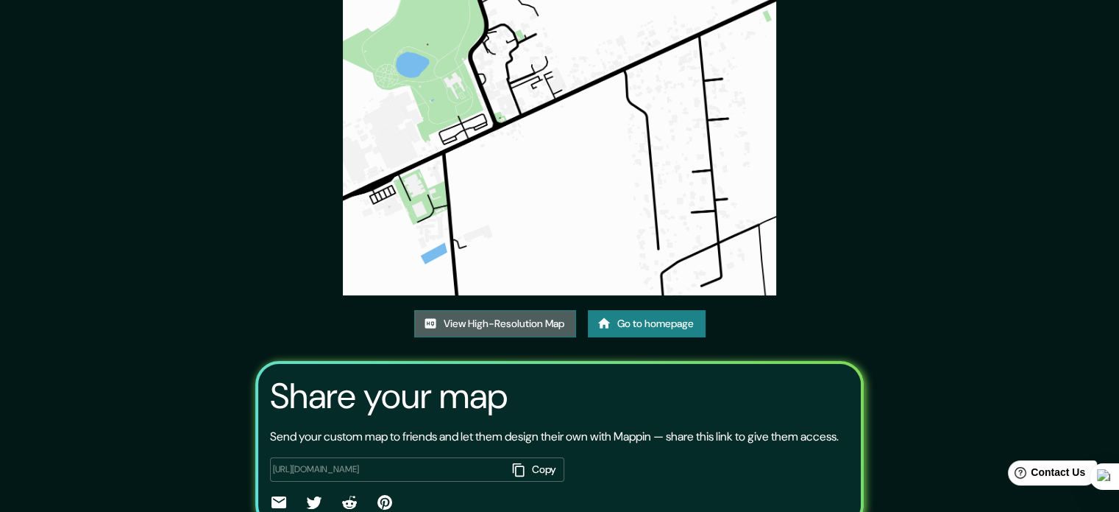
click at [509, 322] on link "View High-Resolution Map" at bounding box center [495, 323] width 162 height 27
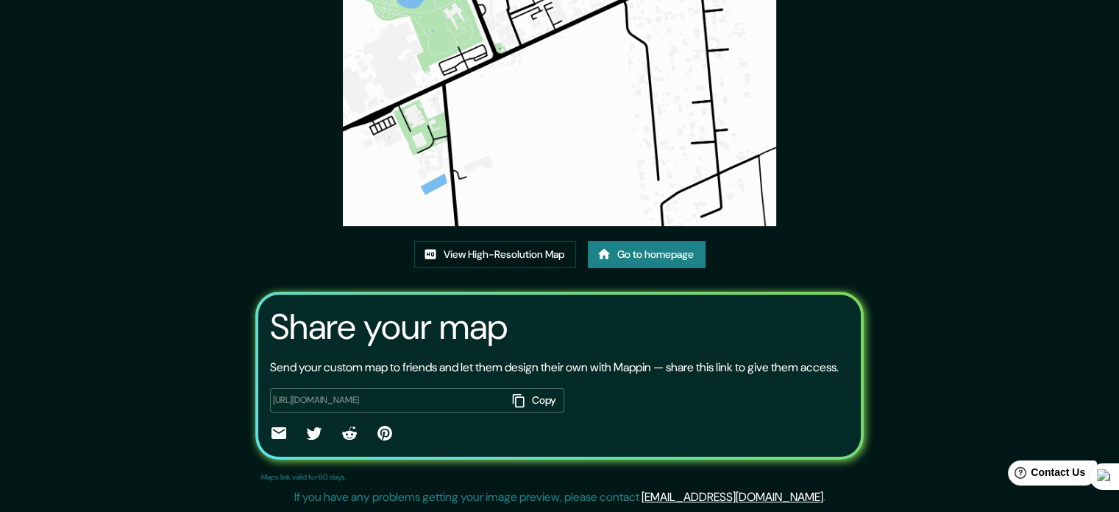
scroll to position [0, 0]
